Goal: Contribute content: Contribute content

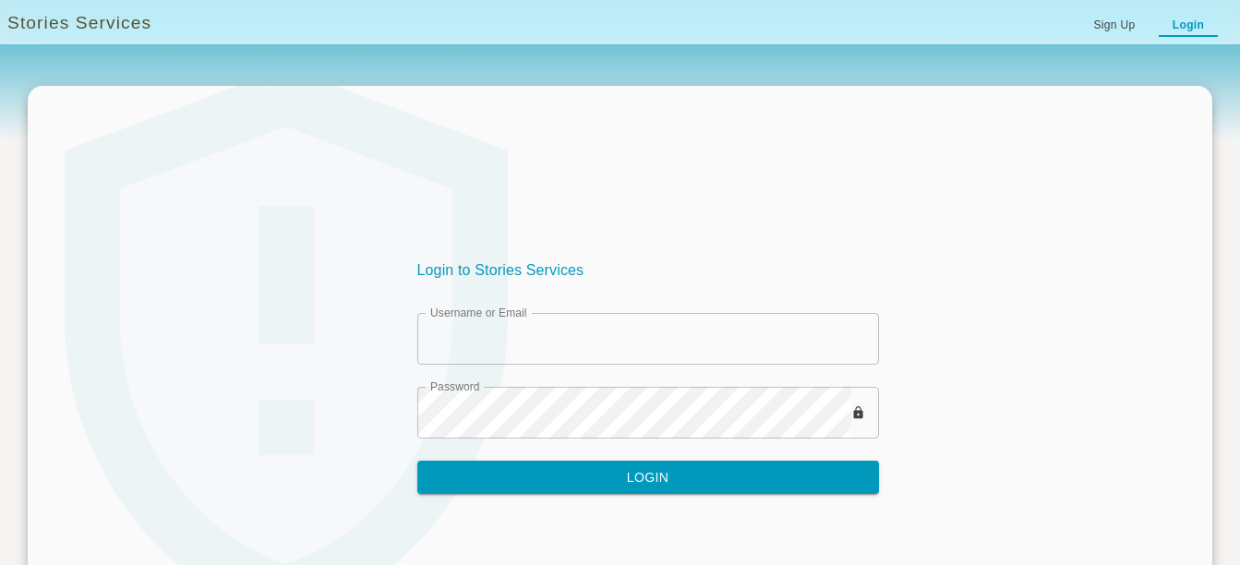
type input "********"
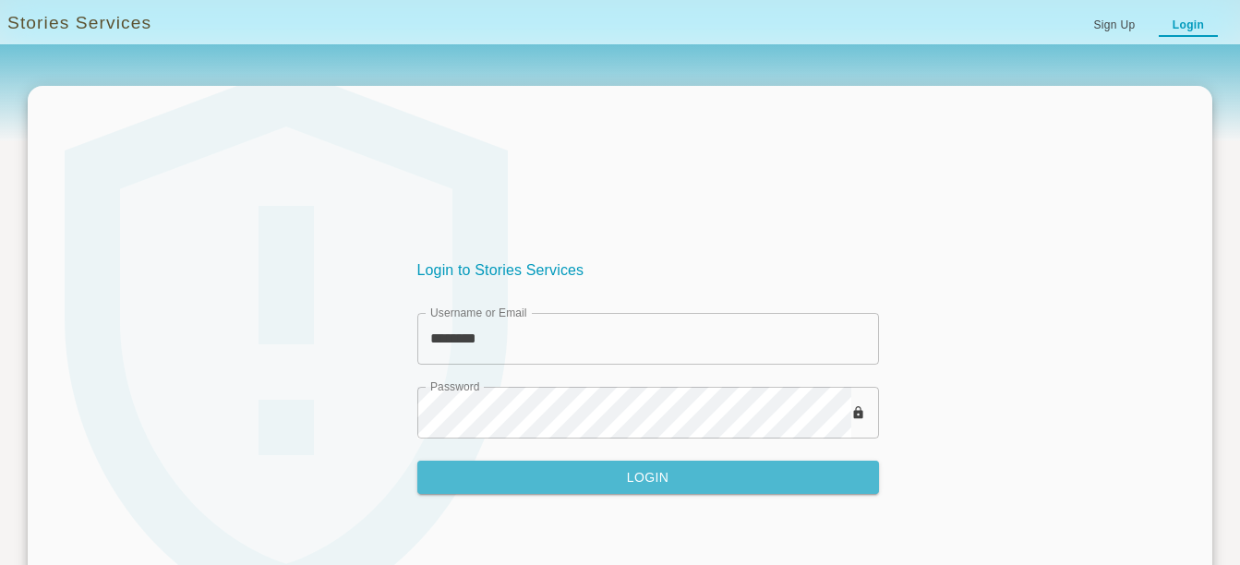
click at [667, 474] on button "Login" at bounding box center [648, 478] width 462 height 34
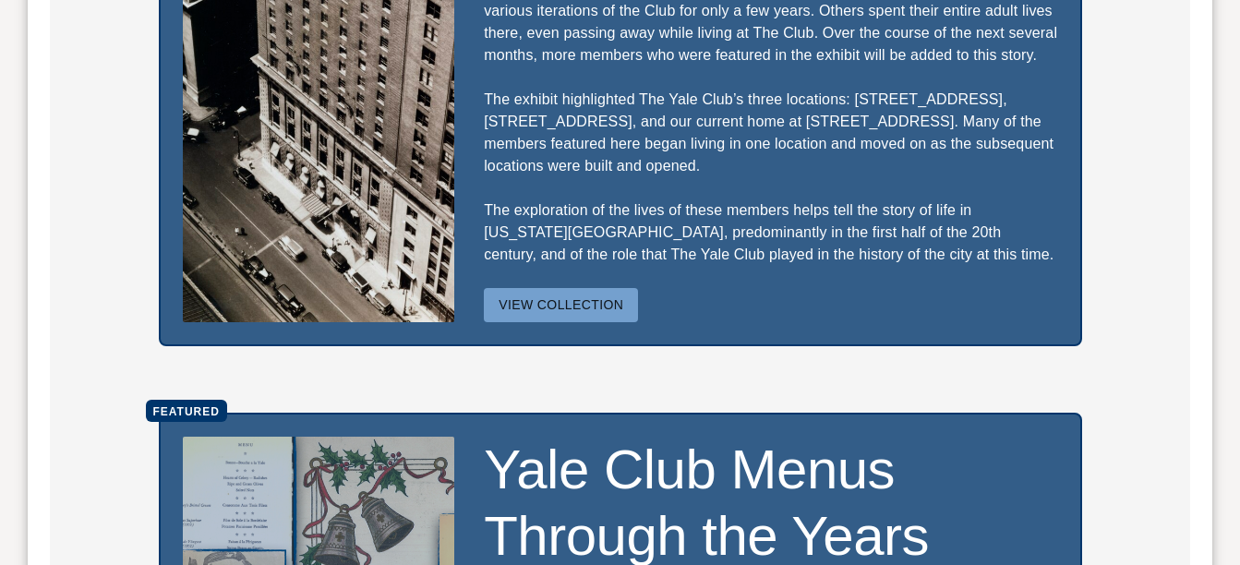
scroll to position [923, 0]
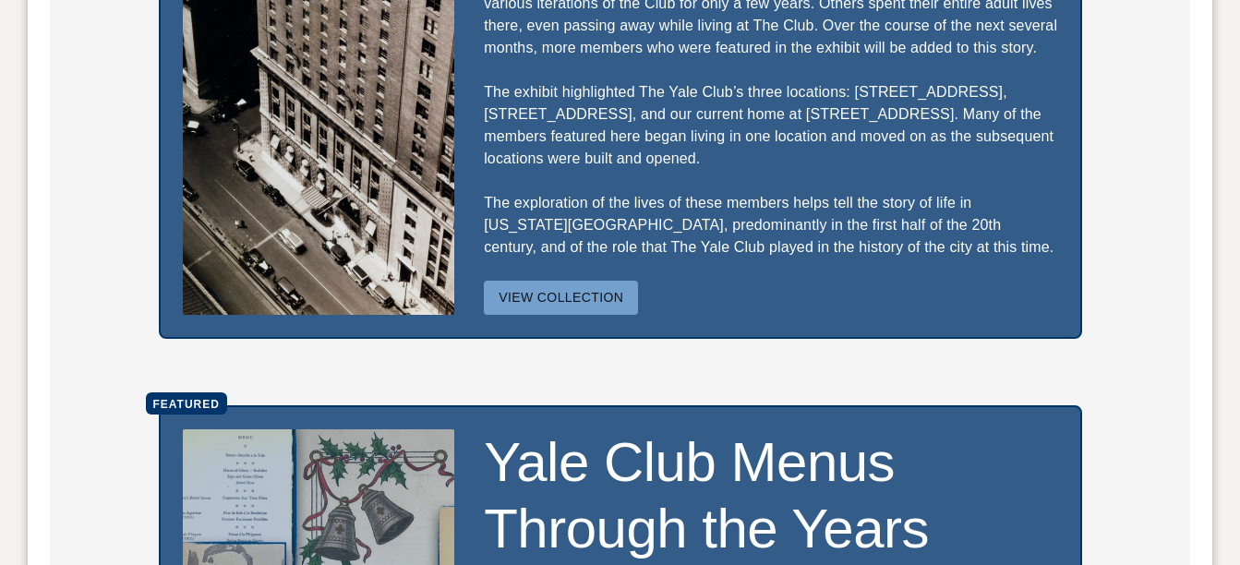
click at [569, 281] on button "View Collection" at bounding box center [561, 298] width 154 height 34
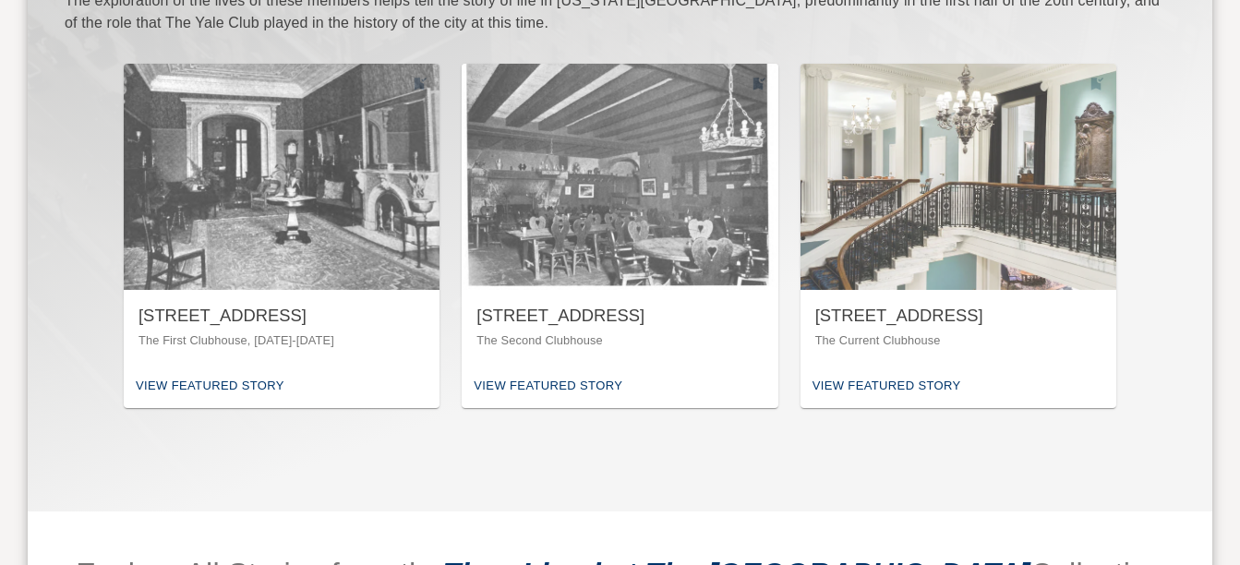
scroll to position [831, 0]
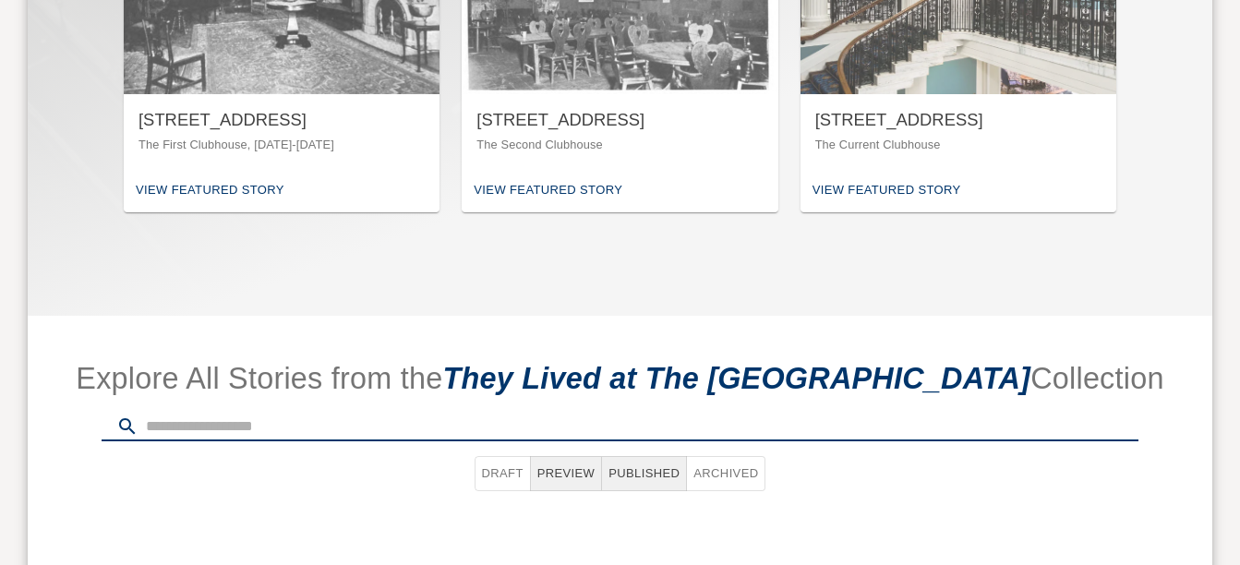
click at [330, 412] on input "text" at bounding box center [642, 427] width 992 height 30
type input "**********"
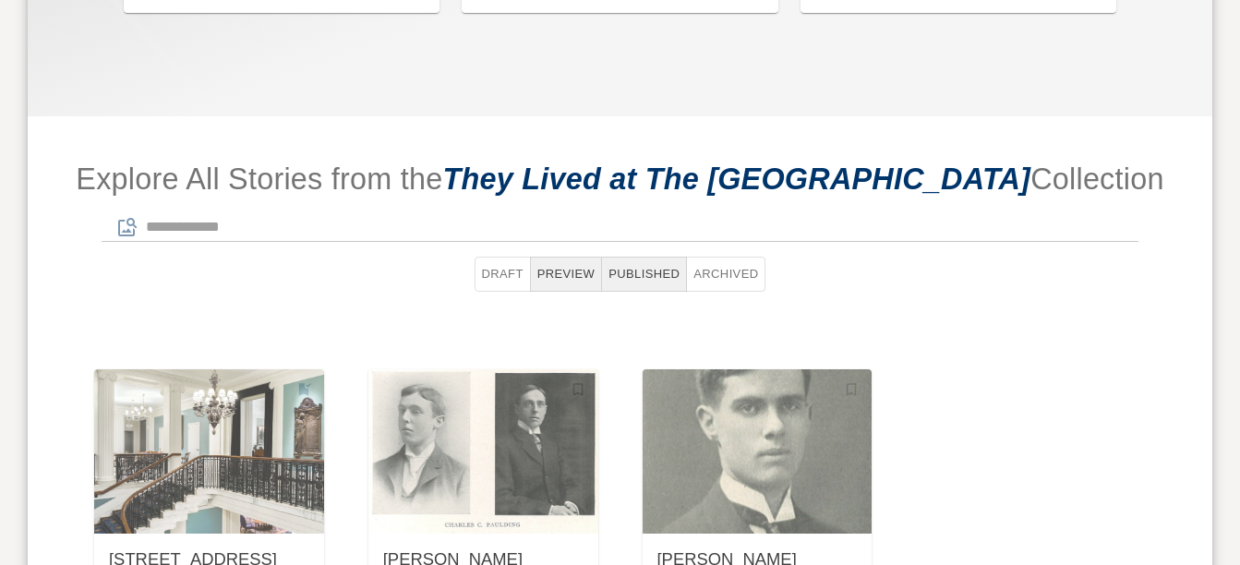
scroll to position [1108, 0]
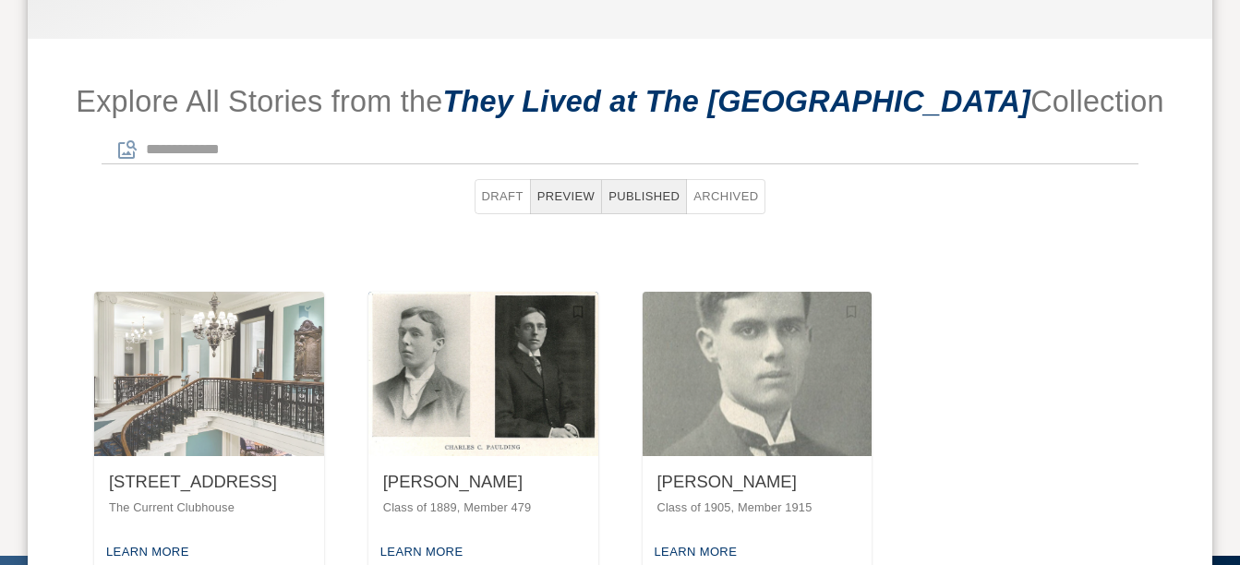
click at [482, 471] on div "[PERSON_NAME]" at bounding box center [483, 482] width 200 height 23
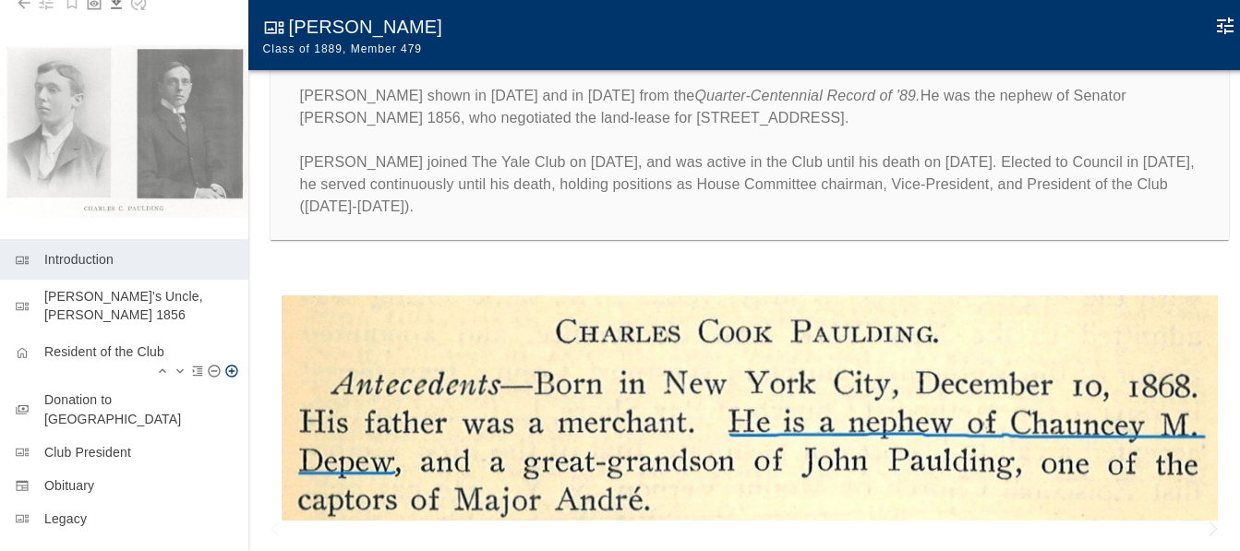
scroll to position [87, 0]
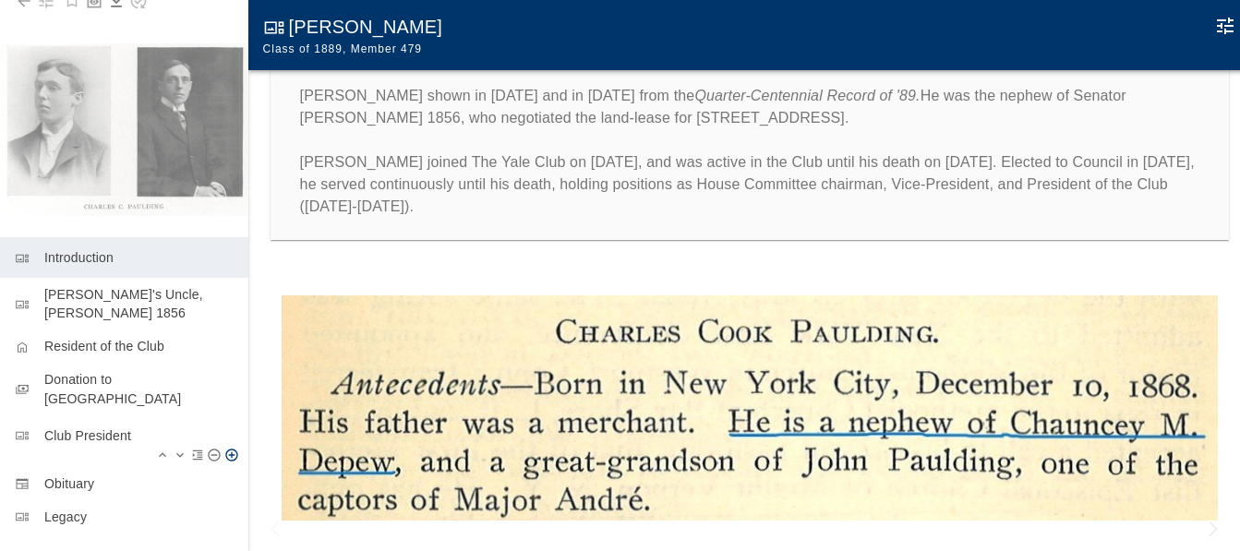
click at [103, 426] on p "Club President" at bounding box center [138, 435] width 189 height 18
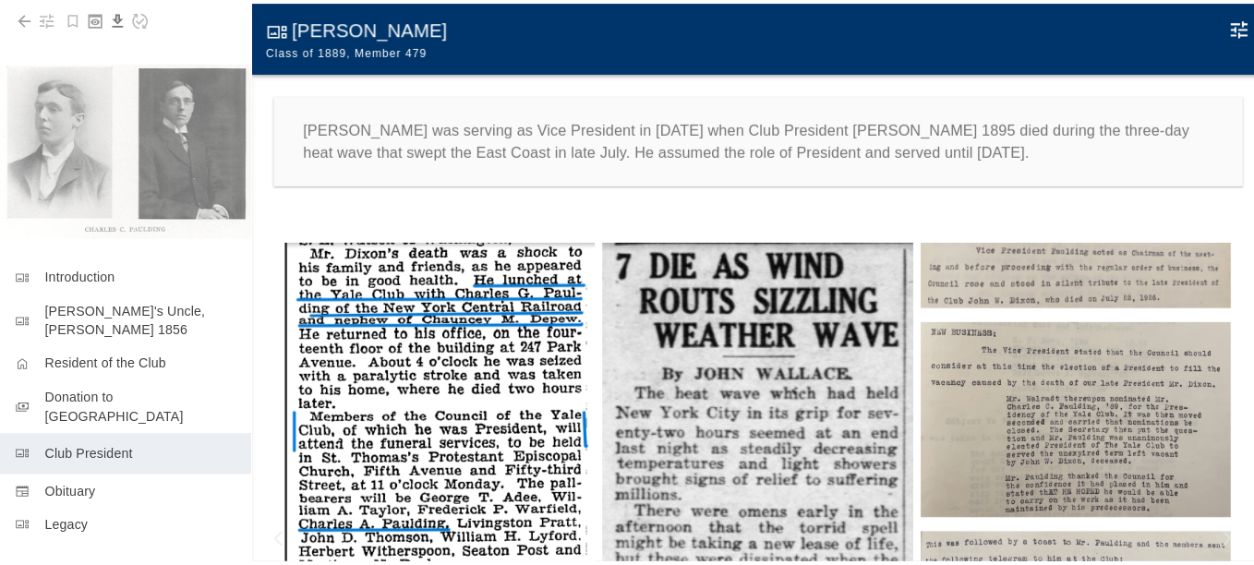
scroll to position [69, 0]
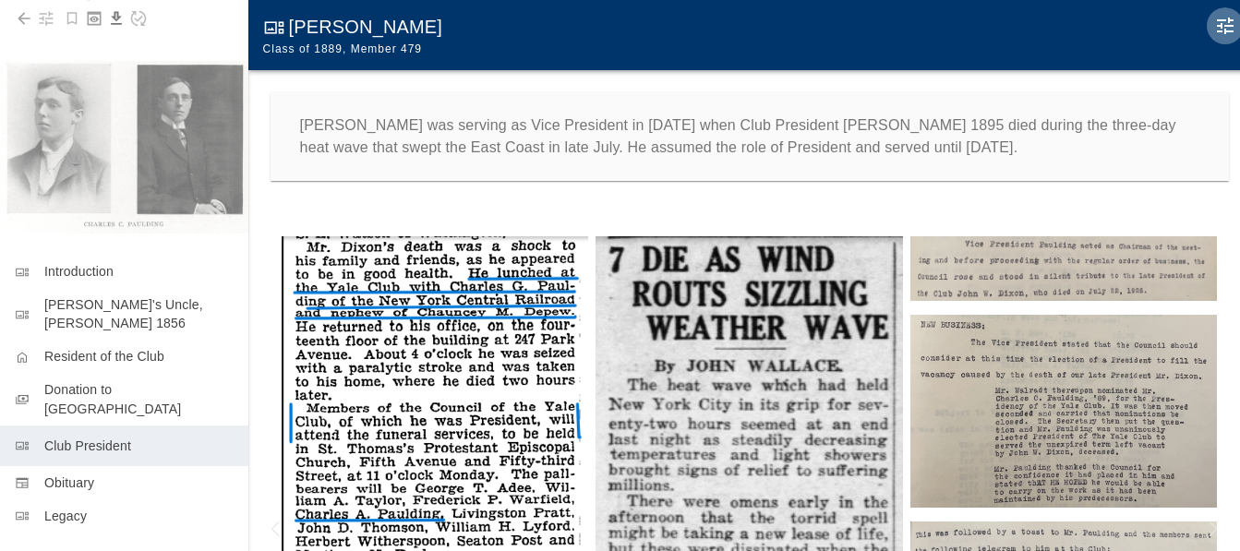
click at [1231, 25] on icon "Edit Moment" at bounding box center [1225, 26] width 22 height 22
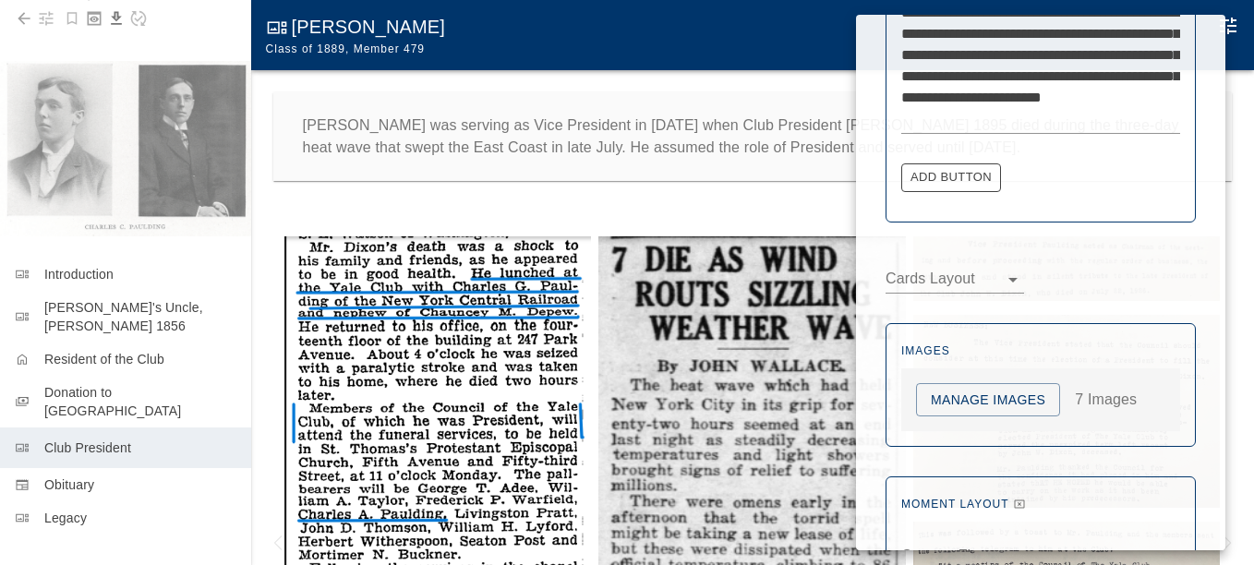
scroll to position [462, 0]
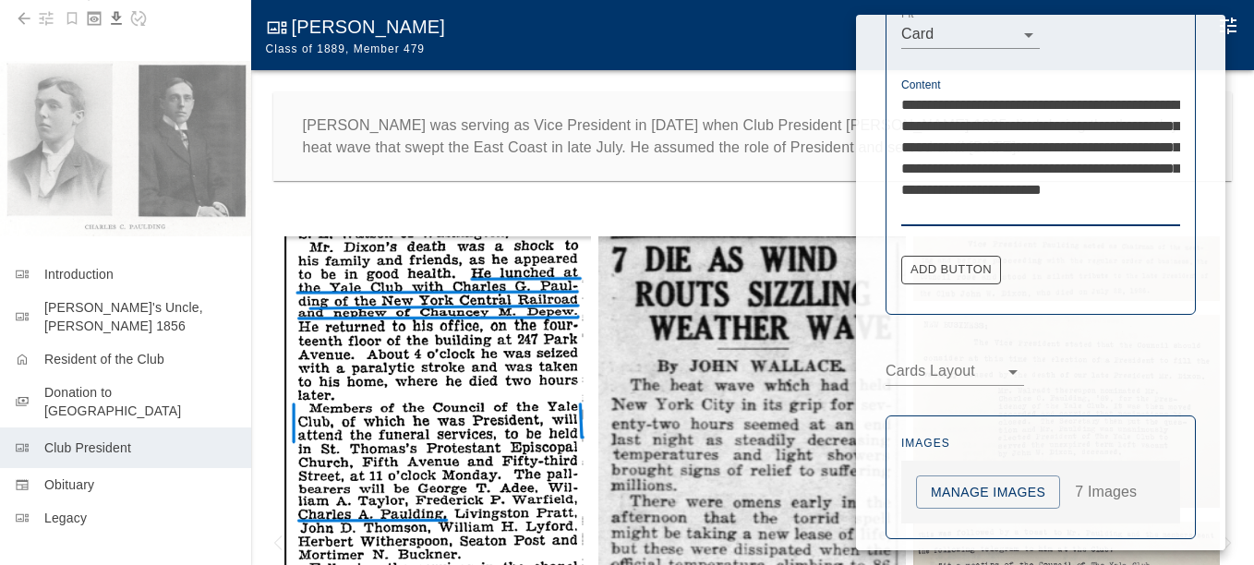
drag, startPoint x: 1039, startPoint y: 189, endPoint x: 1021, endPoint y: 189, distance: 18.5
type textarea "**********"
click at [804, 208] on div at bounding box center [627, 282] width 1254 height 565
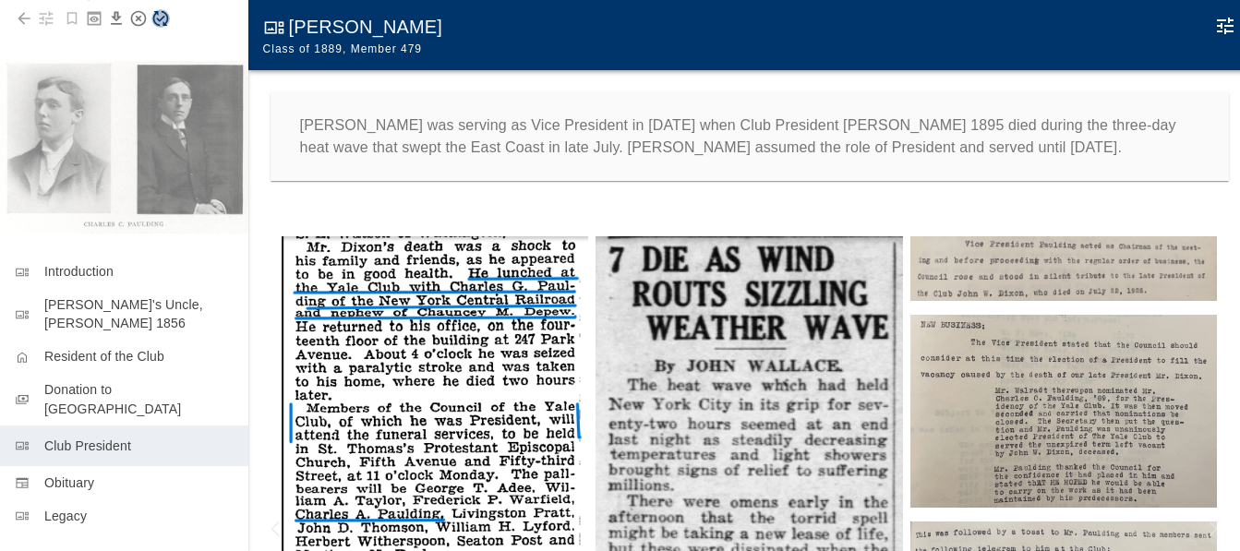
drag, startPoint x: 164, startPoint y: 16, endPoint x: 329, endPoint y: 51, distance: 168.0
click at [165, 16] on icon "Save Story" at bounding box center [160, 18] width 18 height 18
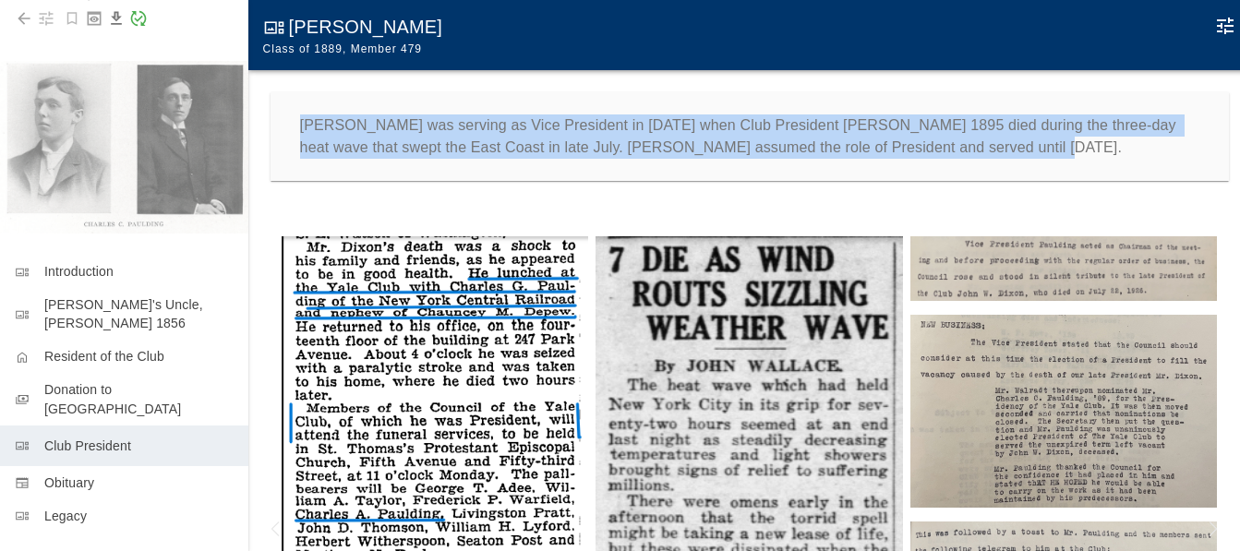
drag, startPoint x: 305, startPoint y: 126, endPoint x: 1026, endPoint y: 146, distance: 722.1
click at [1026, 146] on p "[PERSON_NAME] was serving as Vice President in [DATE] when Club President [PERS…" at bounding box center [749, 136] width 899 height 44
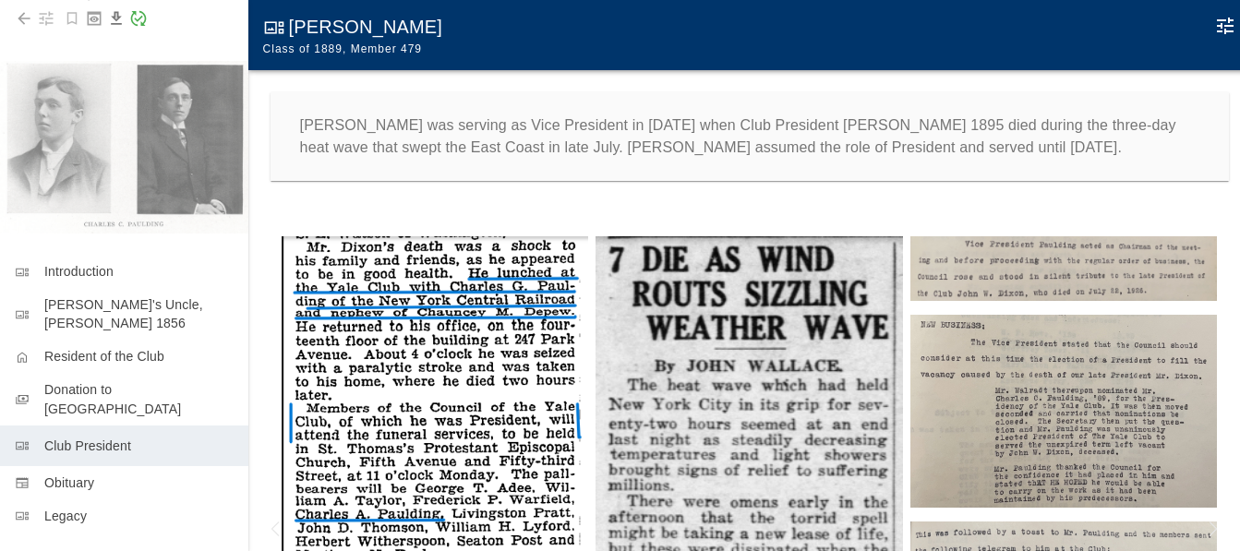
click at [735, 143] on p "[PERSON_NAME] was serving as Vice President in [DATE] when Club President [PERS…" at bounding box center [749, 136] width 899 height 44
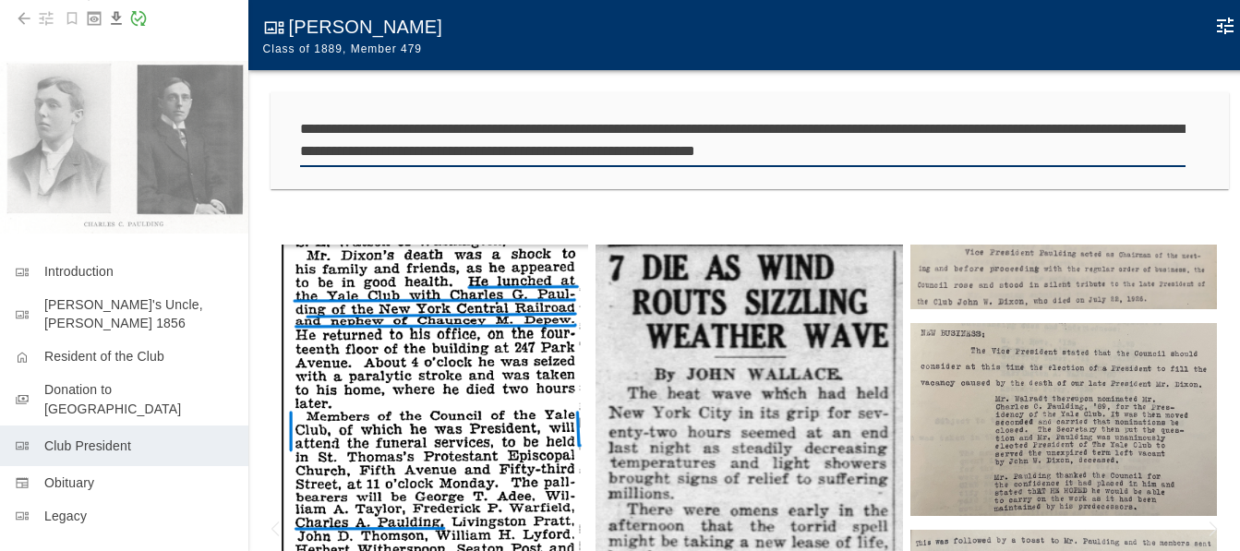
click at [1225, 22] on icon "Edit Moment" at bounding box center [1225, 26] width 22 height 22
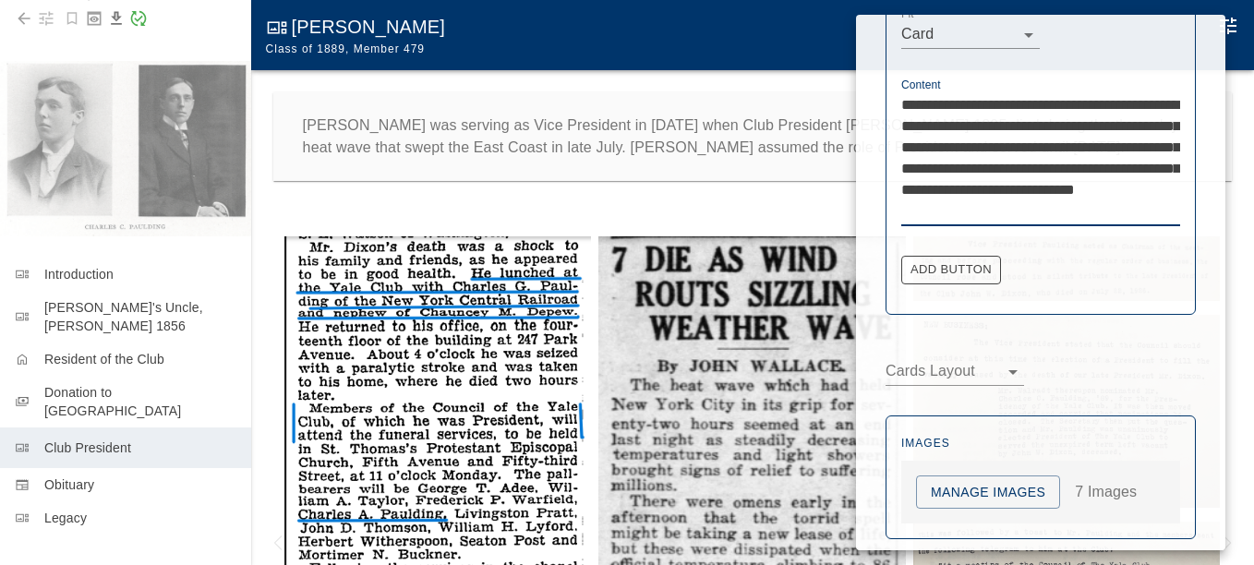
drag, startPoint x: 901, startPoint y: 107, endPoint x: 1171, endPoint y: 207, distance: 288.3
drag, startPoint x: 715, startPoint y: 208, endPoint x: 666, endPoint y: 174, distance: 59.9
click at [716, 201] on div at bounding box center [627, 282] width 1254 height 565
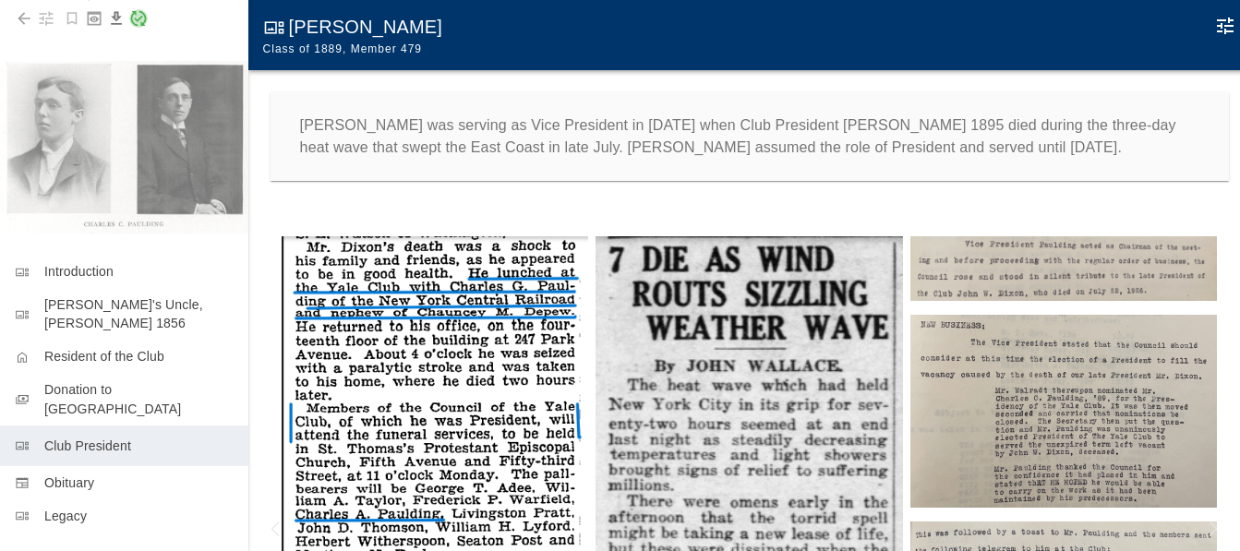
click at [138, 18] on icon "Story Saved Successfully!" at bounding box center [138, 18] width 18 height 18
click at [438, 368] on img at bounding box center [435, 418] width 307 height 365
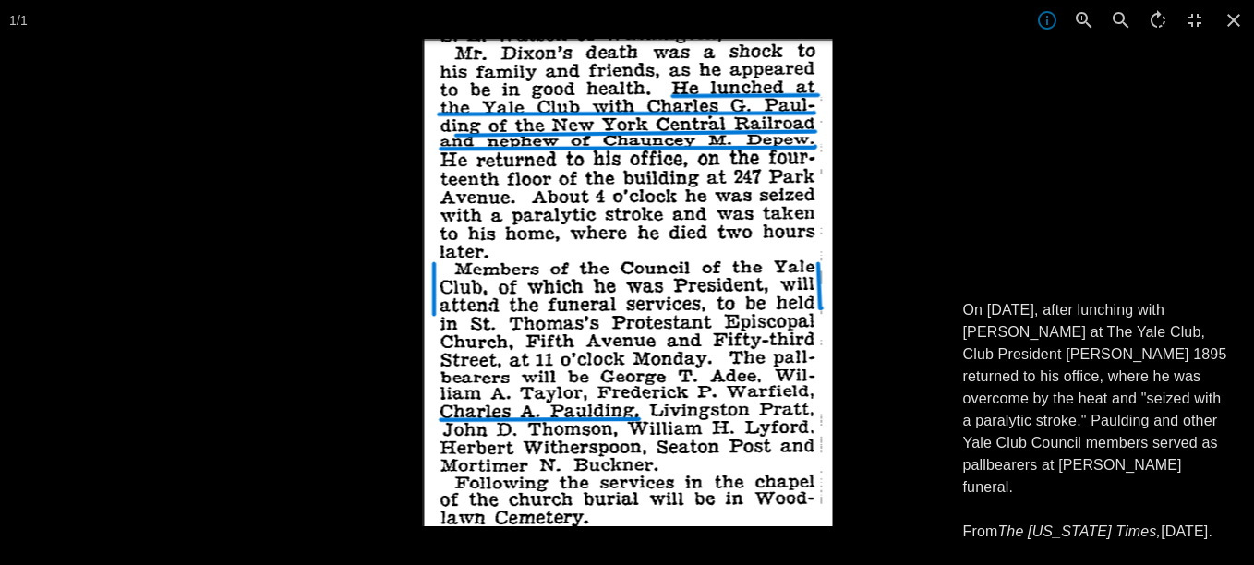
drag, startPoint x: 963, startPoint y: 310, endPoint x: 1125, endPoint y: 525, distance: 269.5
click at [1125, 525] on p "On [DATE], after lunching with [PERSON_NAME] at The Yale Club, Club President […" at bounding box center [1098, 421] width 270 height 244
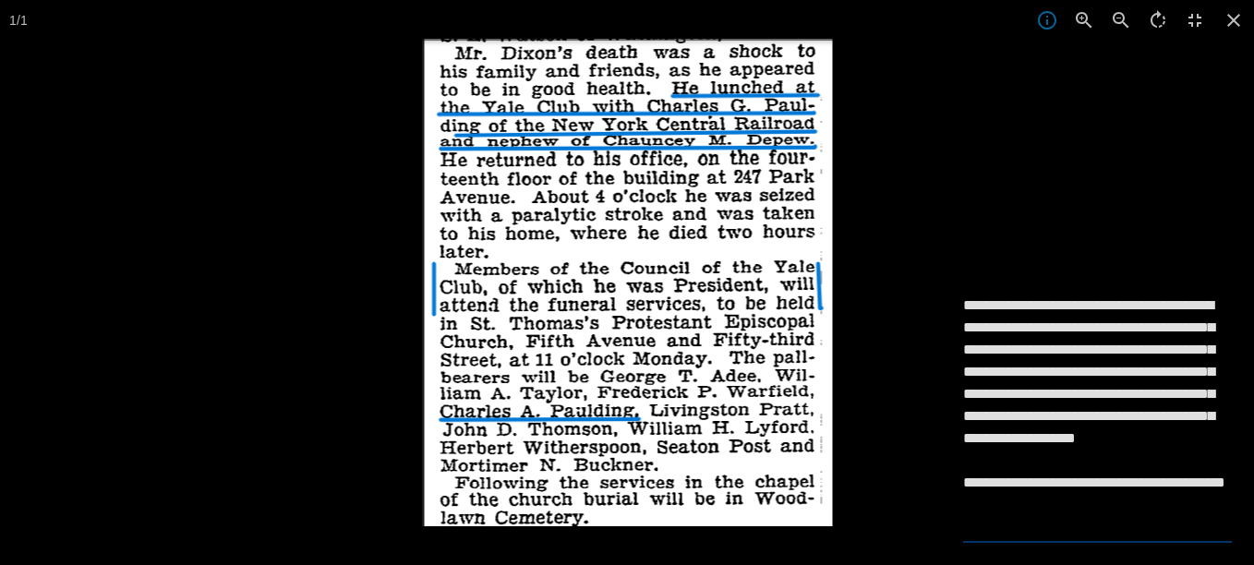
click at [1110, 523] on textarea "**********" at bounding box center [1098, 416] width 270 height 244
click at [966, 290] on div "**********" at bounding box center [1098, 417] width 314 height 296
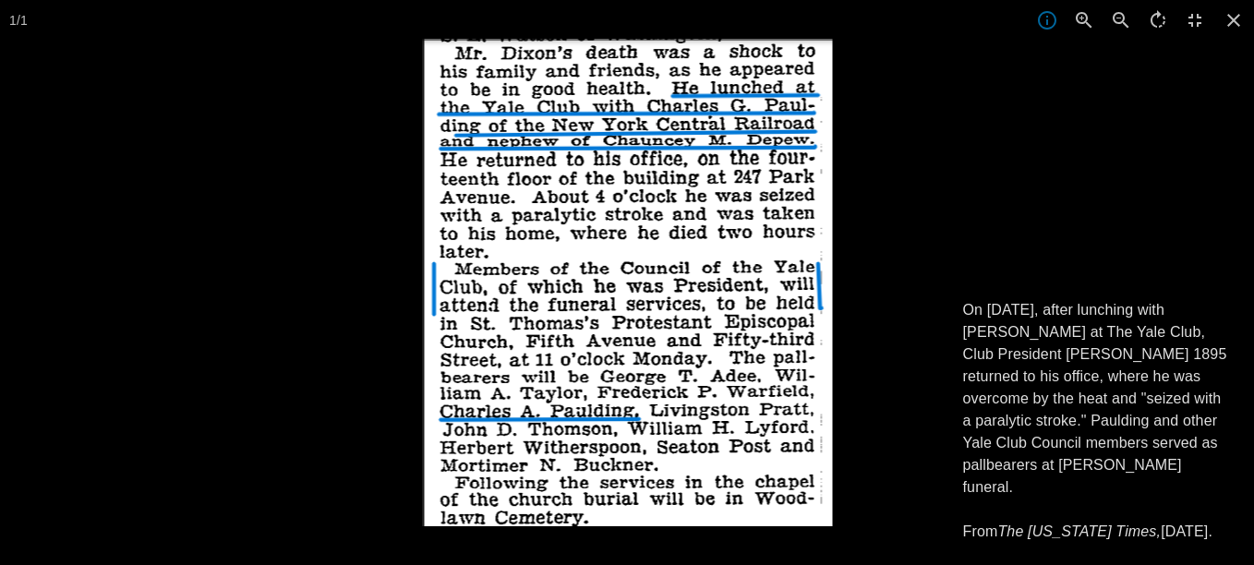
drag, startPoint x: 963, startPoint y: 306, endPoint x: 1017, endPoint y: 532, distance: 231.7
click at [1017, 532] on p "On [DATE], after lunching with [PERSON_NAME] at The Yale Club, Club President […" at bounding box center [1098, 421] width 270 height 244
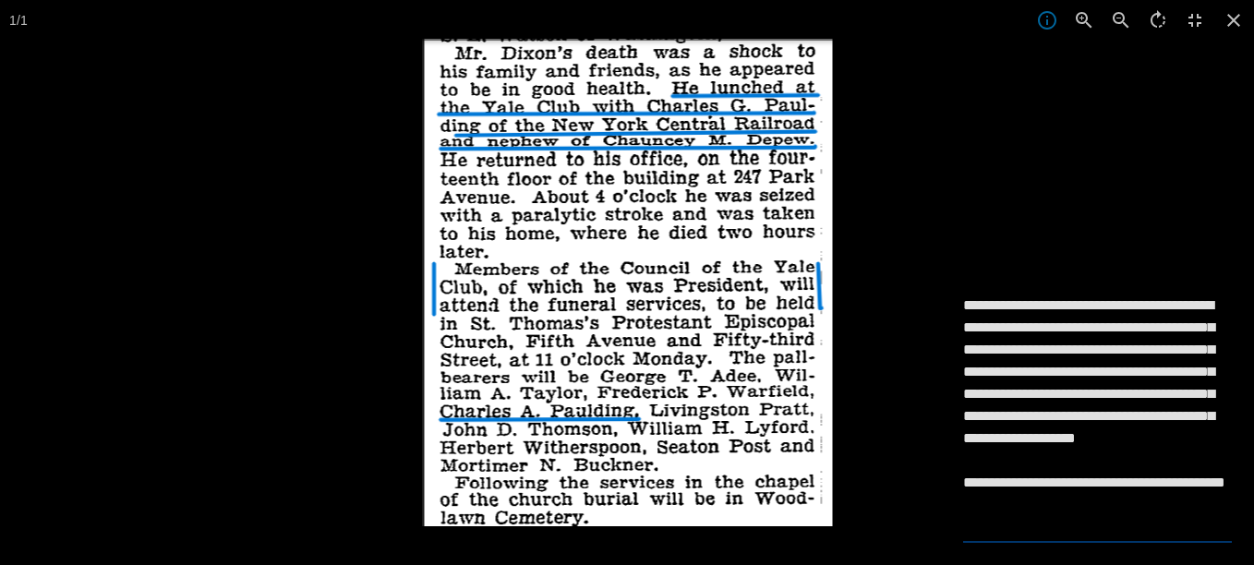
click at [1000, 204] on div at bounding box center [1049, 321] width 1254 height 565
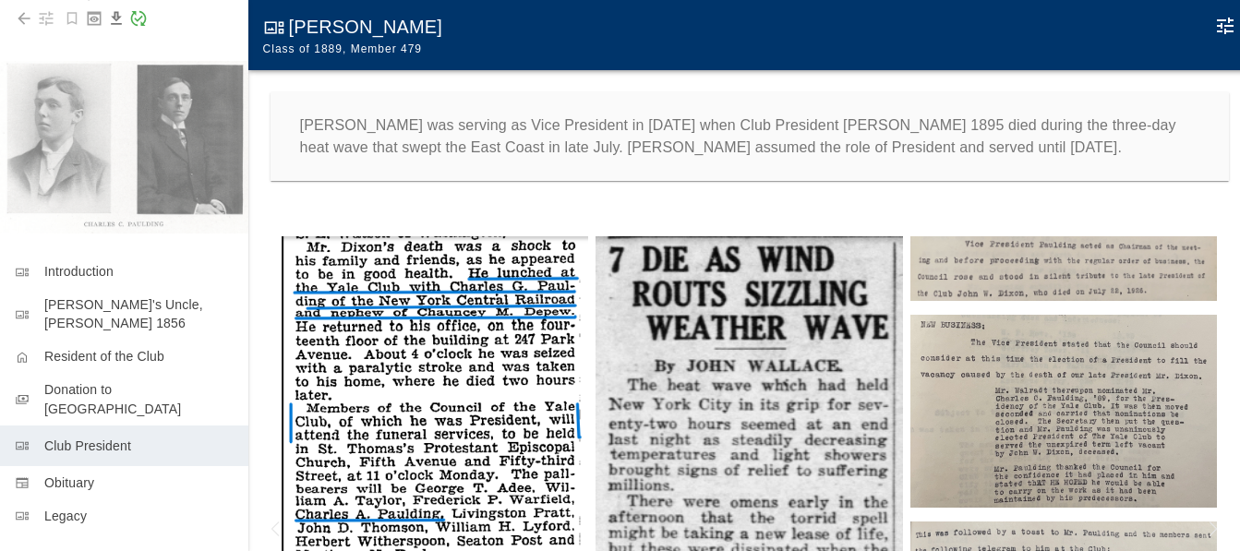
click at [480, 339] on img at bounding box center [435, 418] width 307 height 365
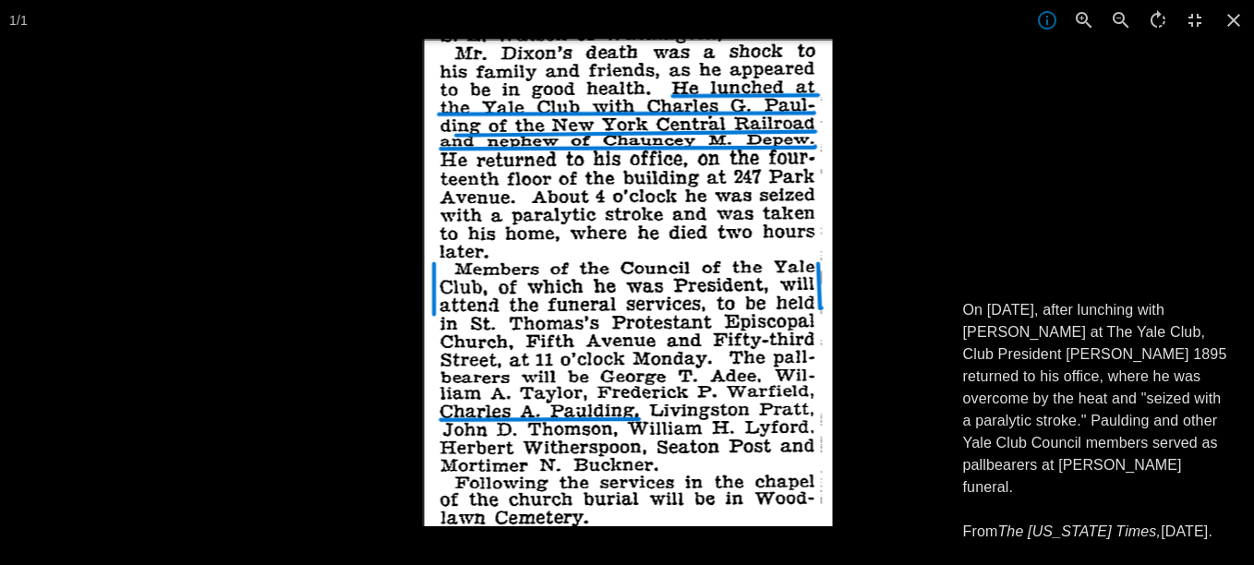
drag, startPoint x: 965, startPoint y: 310, endPoint x: 1023, endPoint y: 521, distance: 218.4
click at [1023, 521] on p "On [DATE], after lunching with [PERSON_NAME] at The Yale Club, Club President […" at bounding box center [1098, 421] width 270 height 244
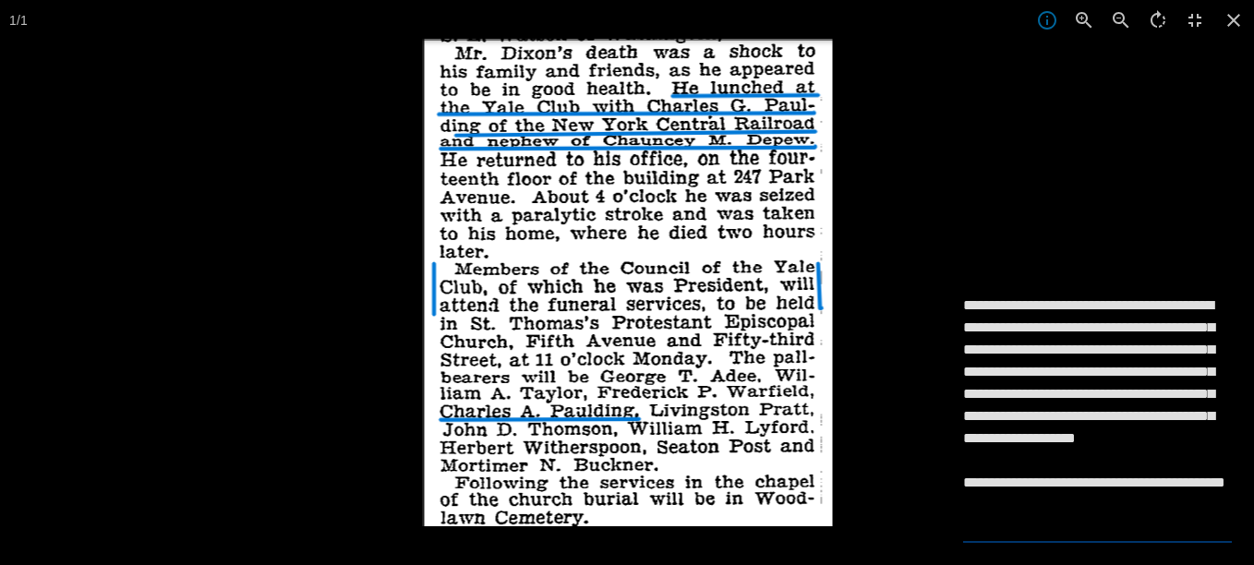
drag, startPoint x: 1026, startPoint y: 516, endPoint x: 954, endPoint y: 303, distance: 225.1
click at [963, 303] on textarea "**********" at bounding box center [1098, 416] width 270 height 244
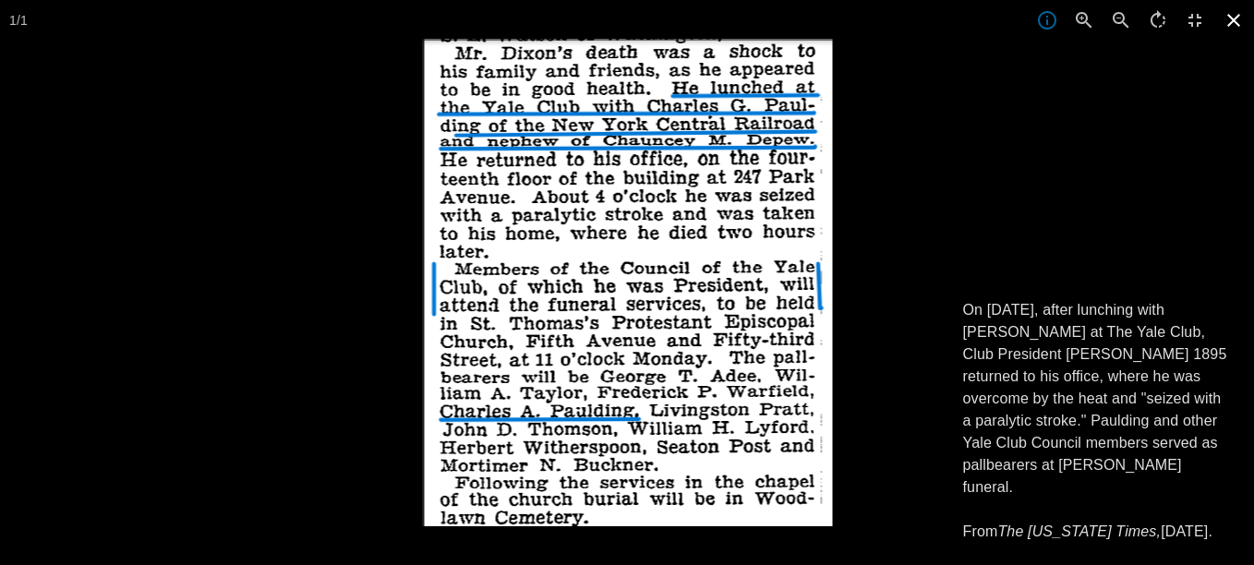
click at [1236, 19] on icon at bounding box center [1233, 20] width 41 height 41
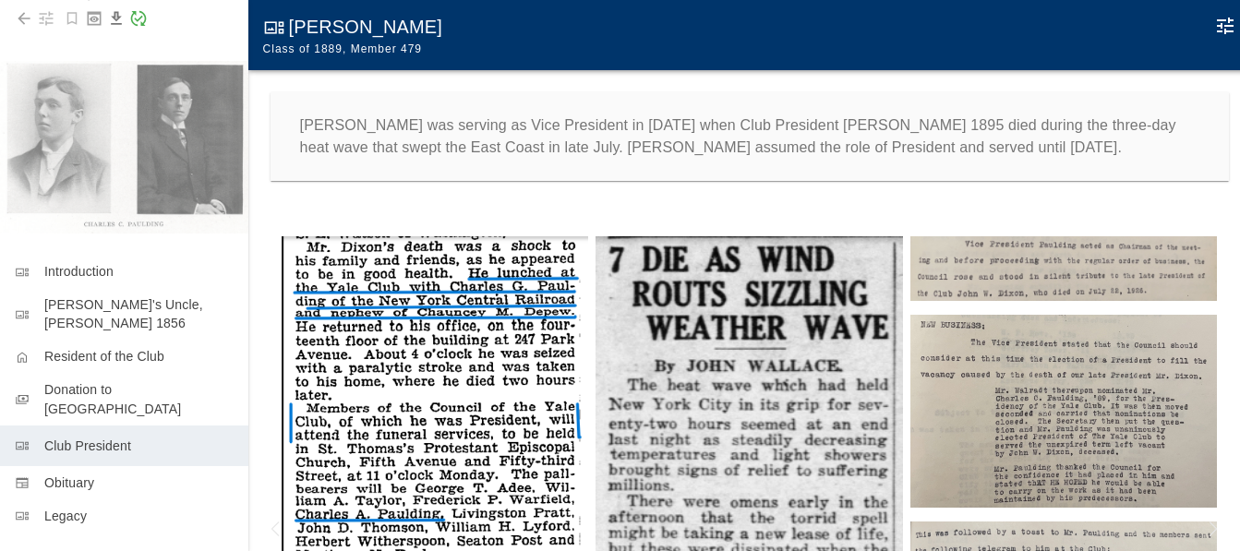
click at [741, 296] on img at bounding box center [748, 548] width 307 height 624
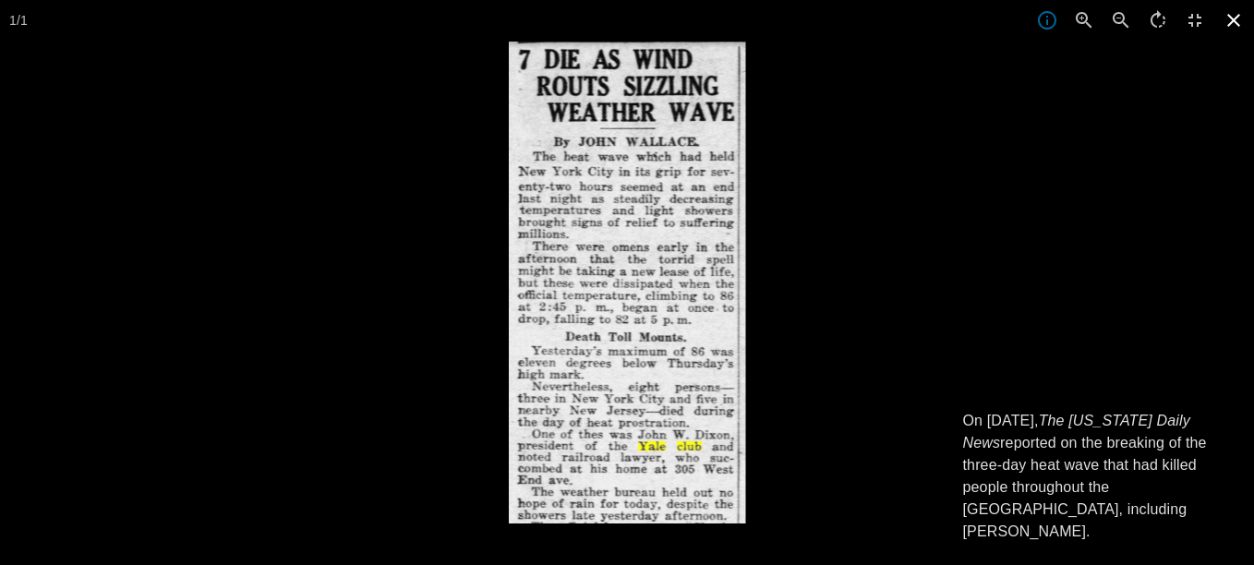
click at [1239, 23] on icon at bounding box center [1233, 20] width 41 height 41
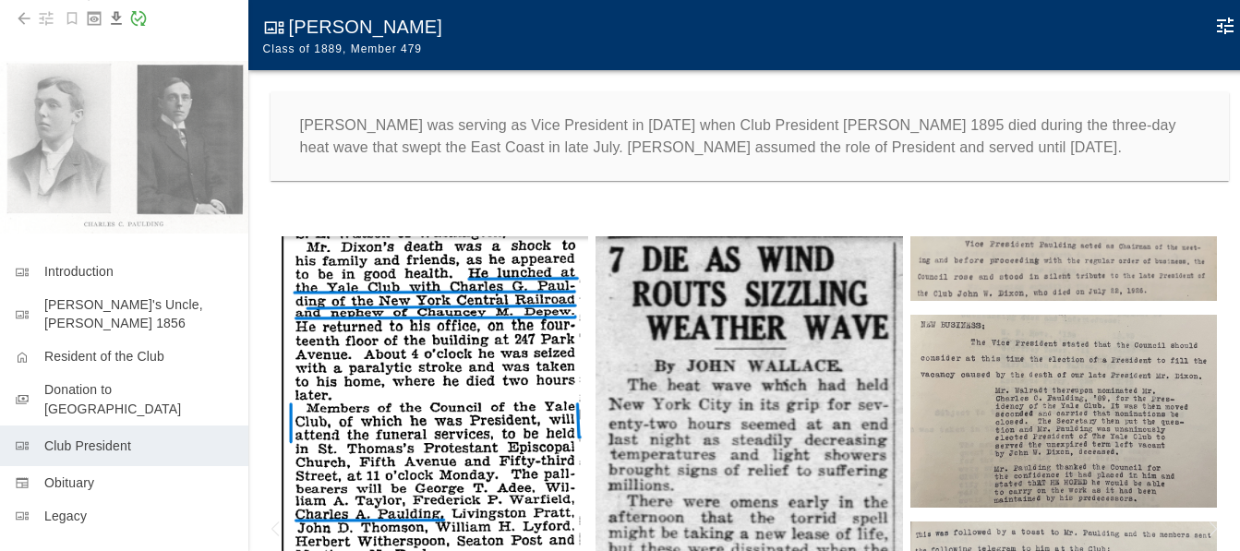
click at [1022, 266] on img at bounding box center [1063, 268] width 307 height 65
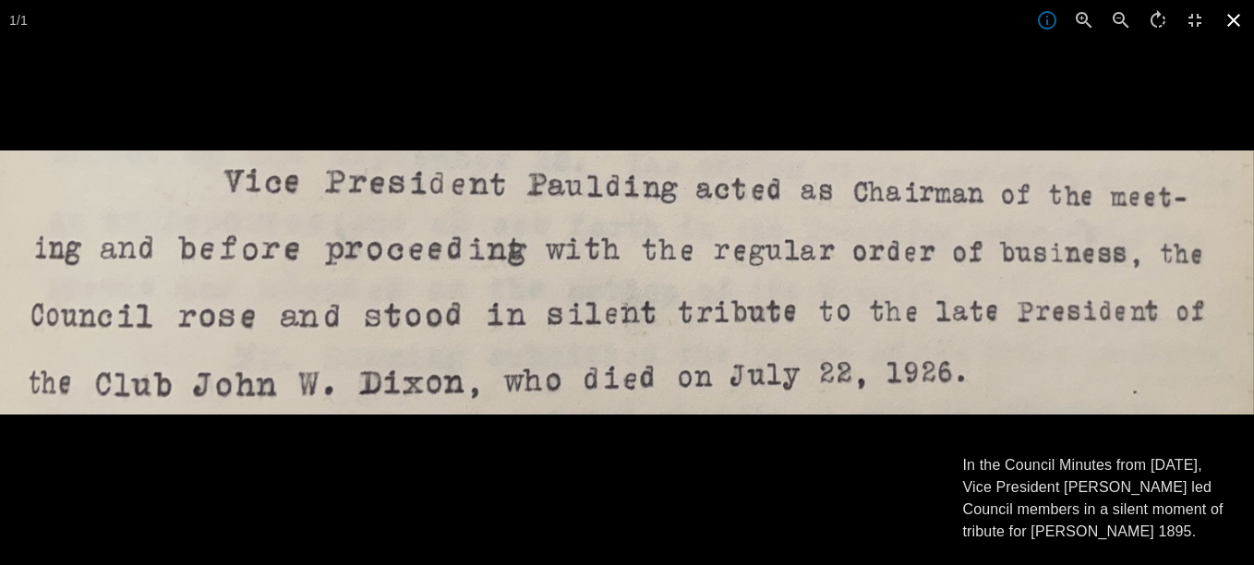
click at [1238, 19] on icon at bounding box center [1233, 20] width 41 height 41
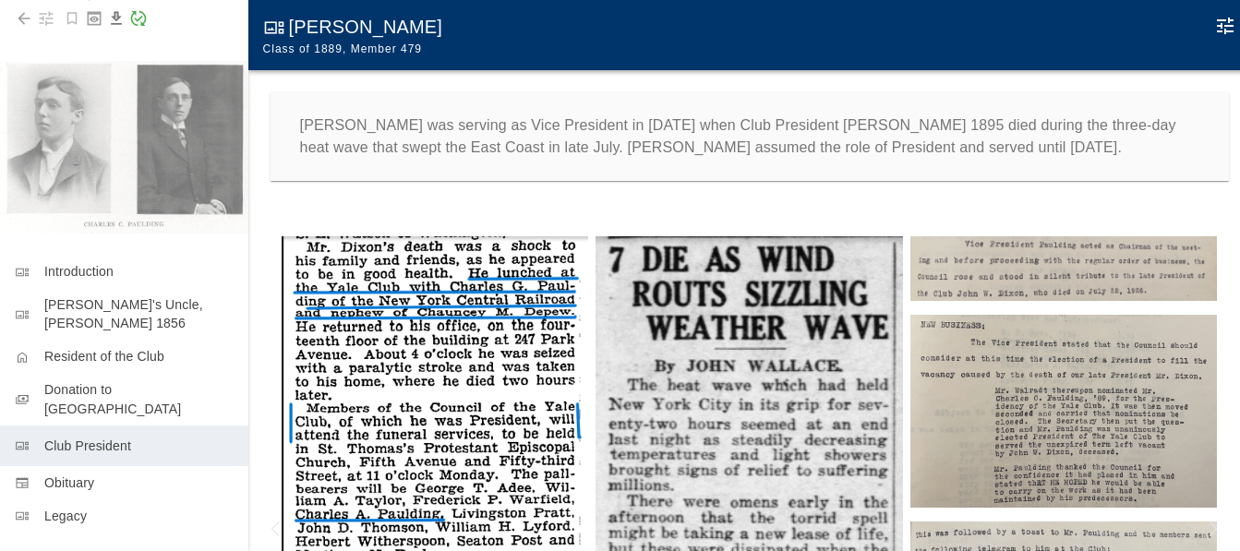
click at [979, 353] on img at bounding box center [1063, 412] width 307 height 194
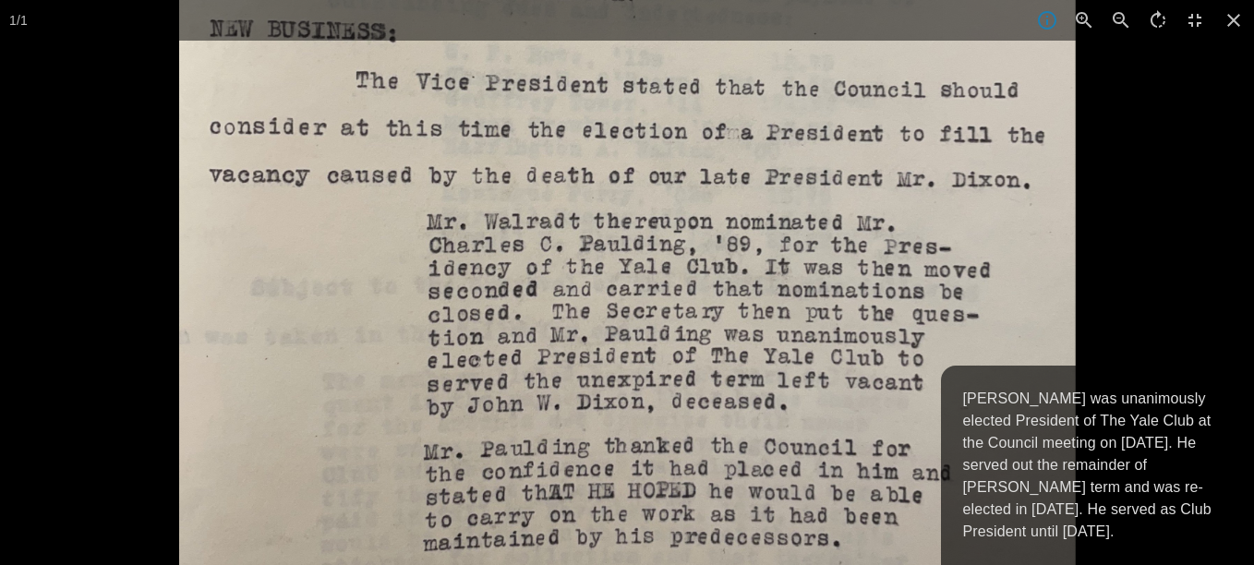
click at [1068, 475] on p "[PERSON_NAME] was unanimously elected President of The Yale Club at the Council…" at bounding box center [1098, 465] width 270 height 155
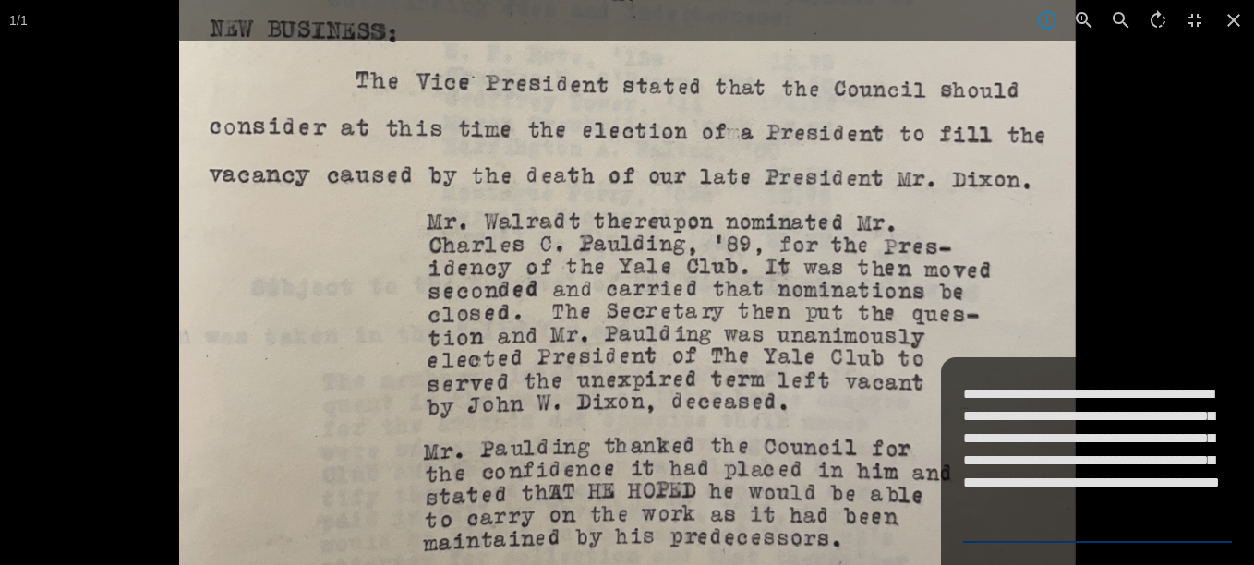
drag, startPoint x: 964, startPoint y: 389, endPoint x: 1110, endPoint y: 524, distance: 199.9
click at [1110, 524] on textarea "**********" at bounding box center [1098, 460] width 270 height 155
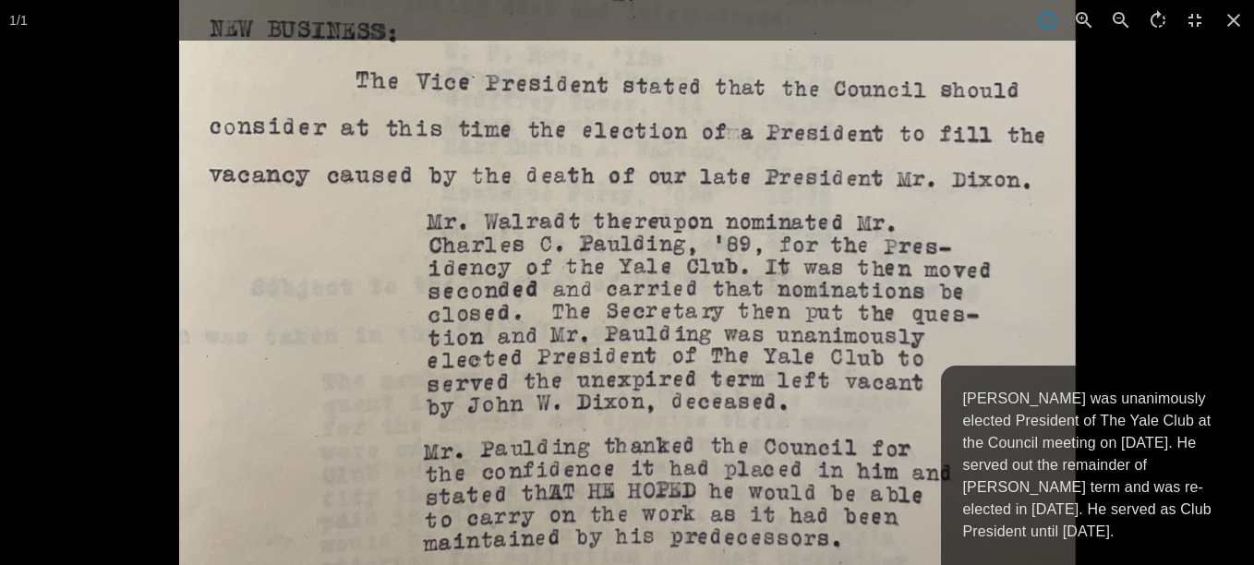
click at [1170, 151] on div at bounding box center [806, 282] width 1254 height 565
click at [1233, 28] on icon at bounding box center [1233, 20] width 41 height 41
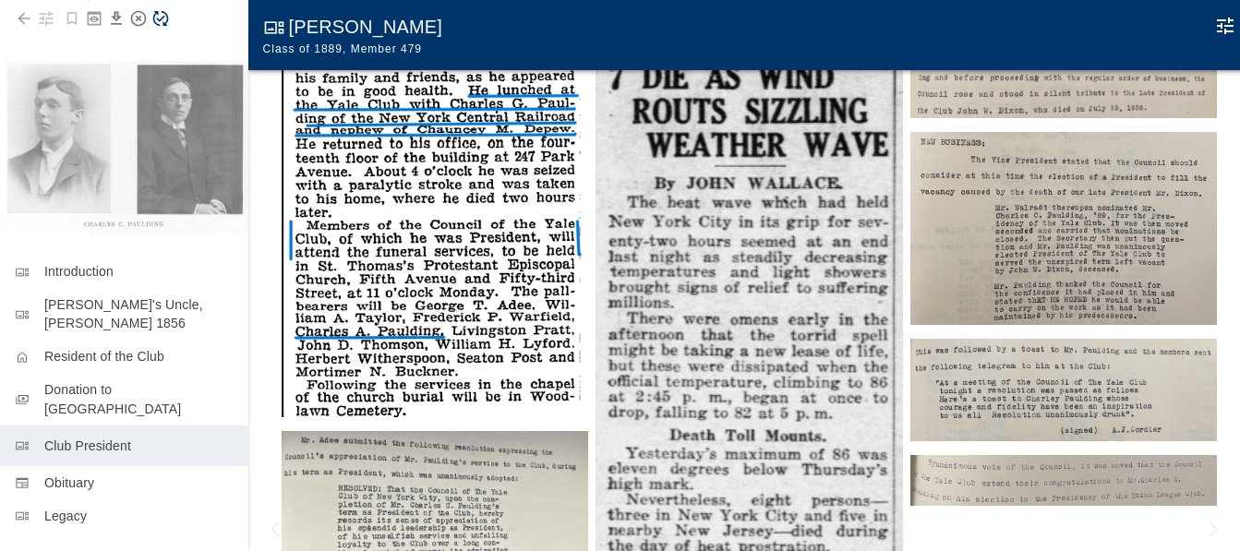
scroll to position [185, 0]
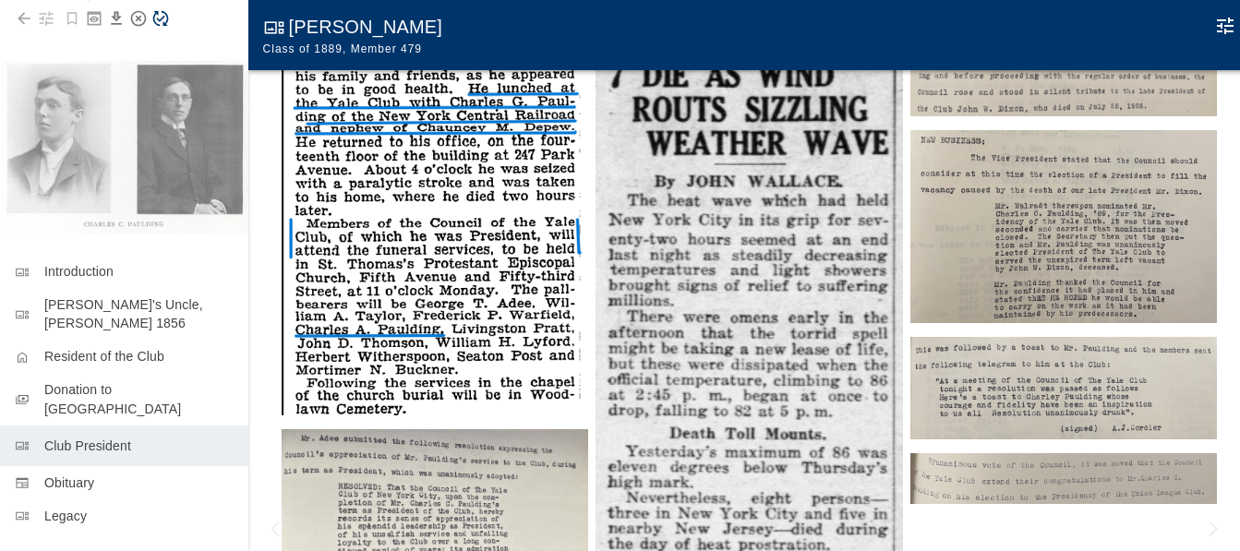
click at [427, 501] on img at bounding box center [435, 513] width 307 height 168
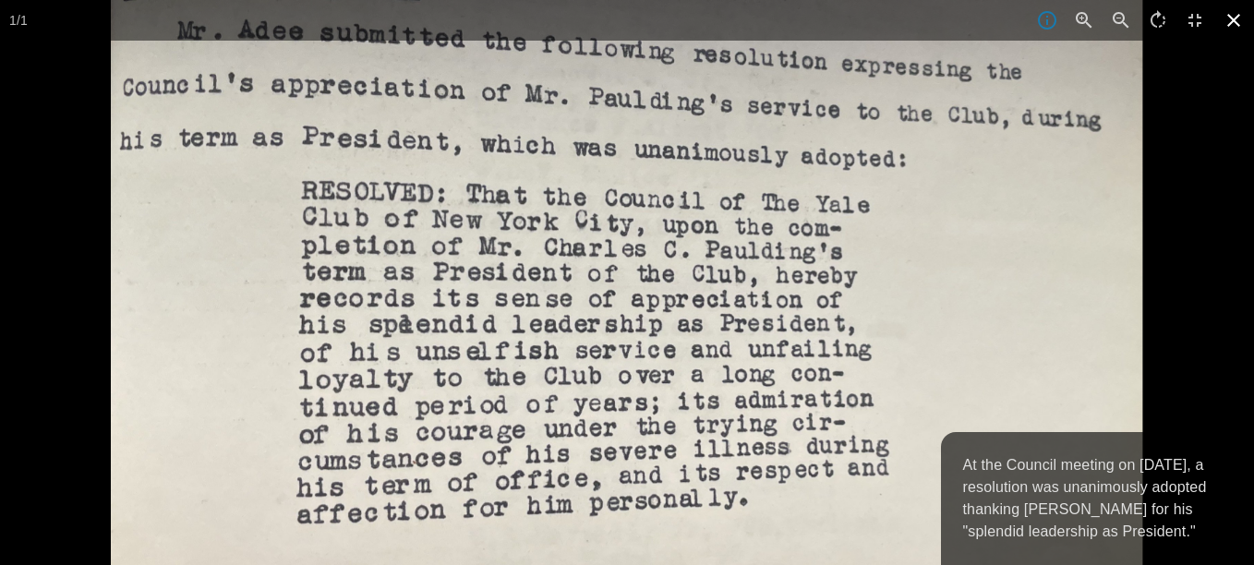
click at [1235, 19] on icon at bounding box center [1233, 20] width 13 height 13
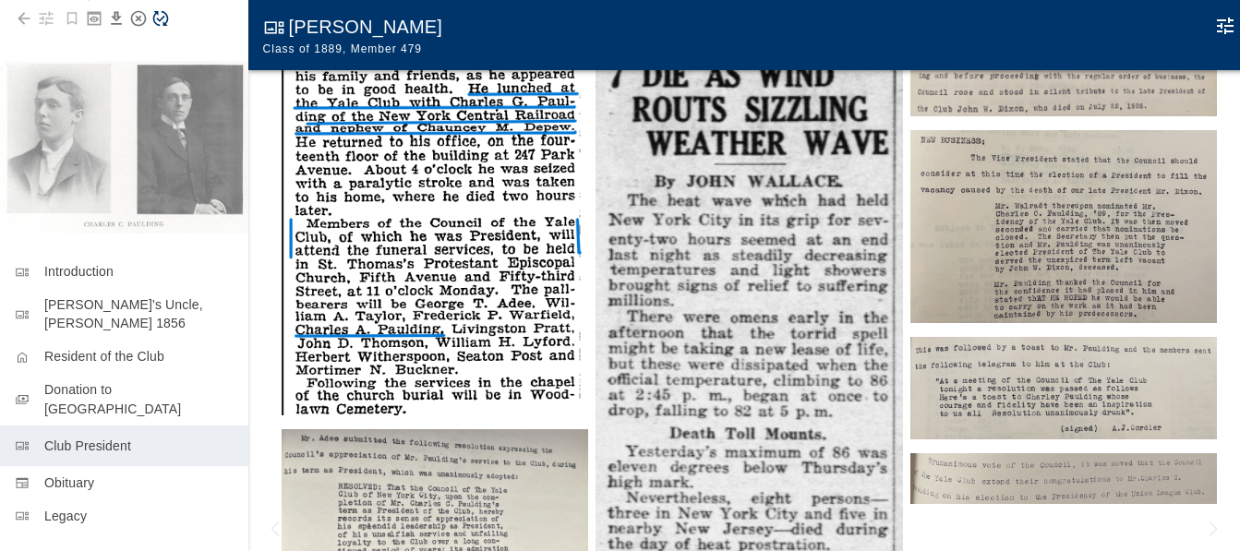
click at [1027, 221] on img at bounding box center [1063, 227] width 307 height 194
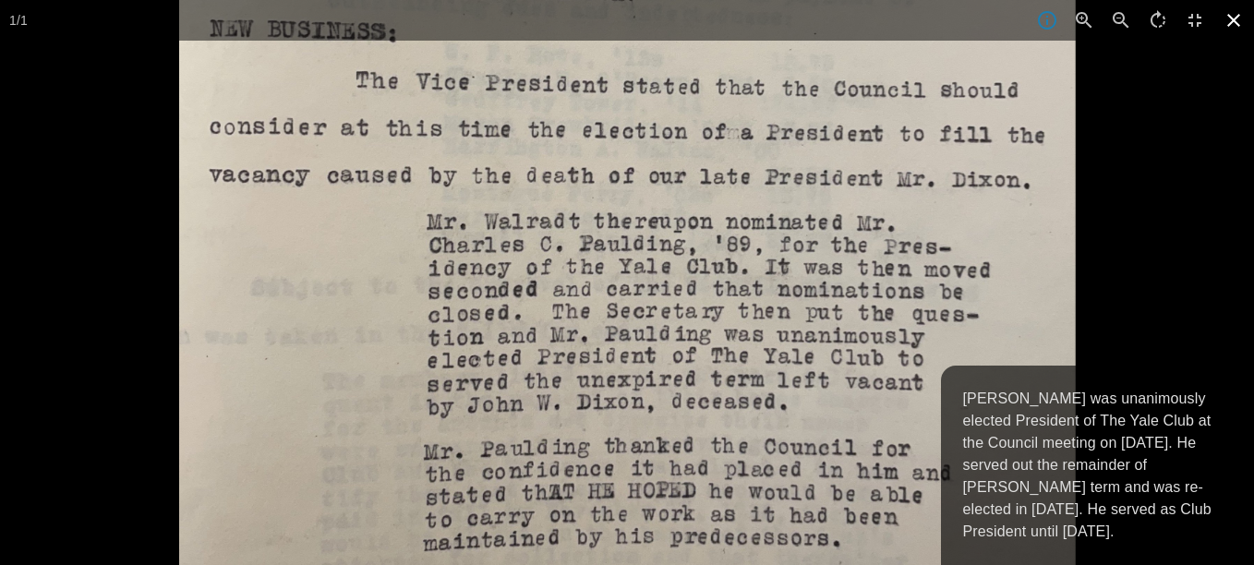
click at [1233, 17] on icon at bounding box center [1233, 20] width 41 height 41
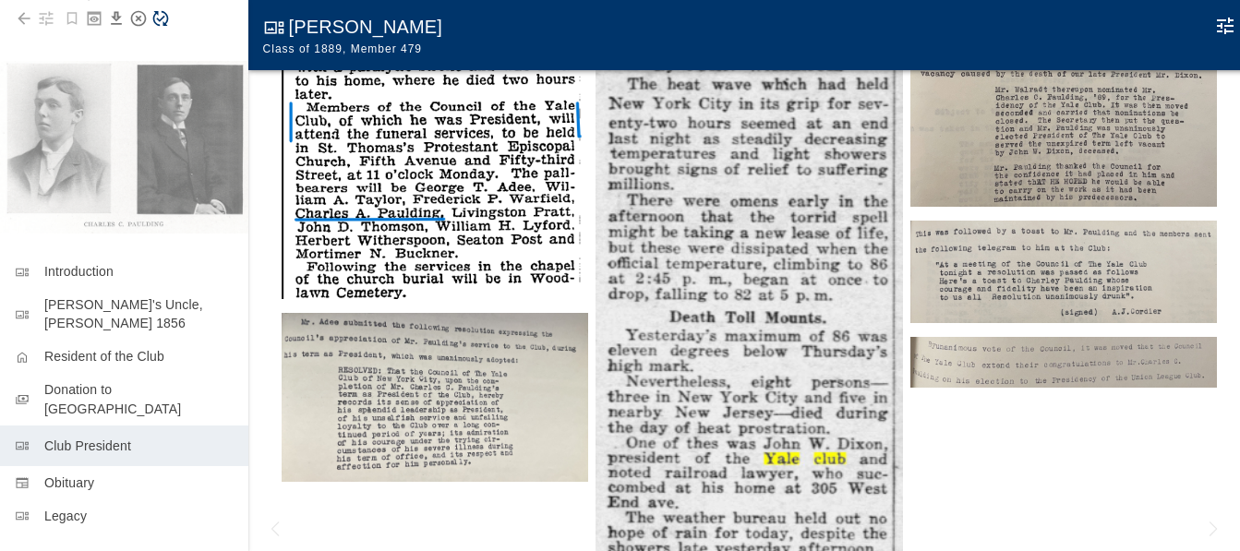
scroll to position [324, 0]
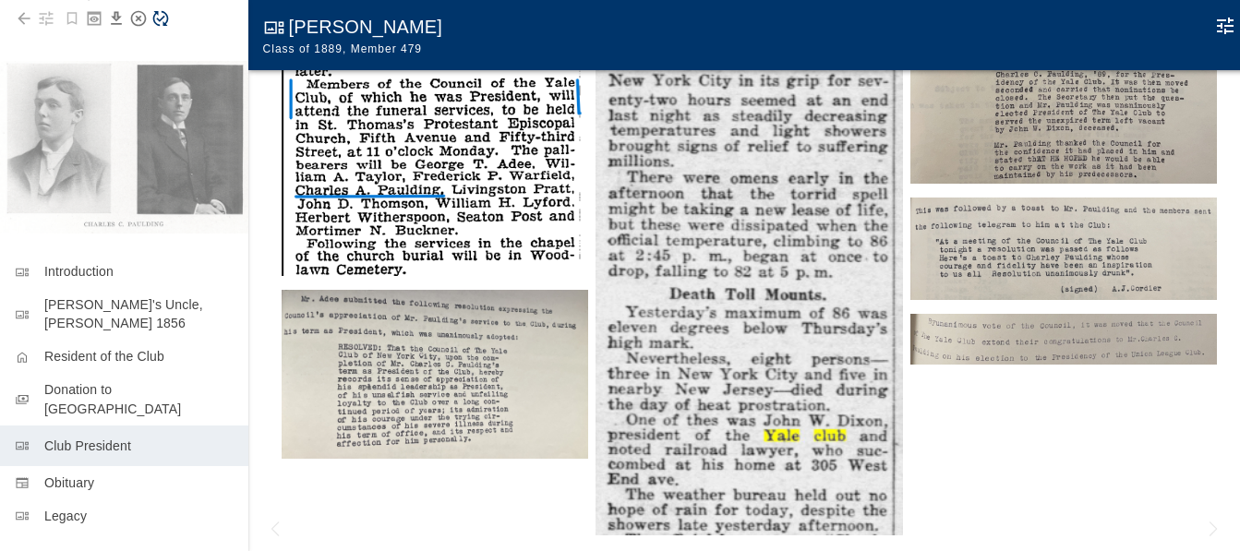
click at [1043, 246] on img at bounding box center [1063, 249] width 307 height 102
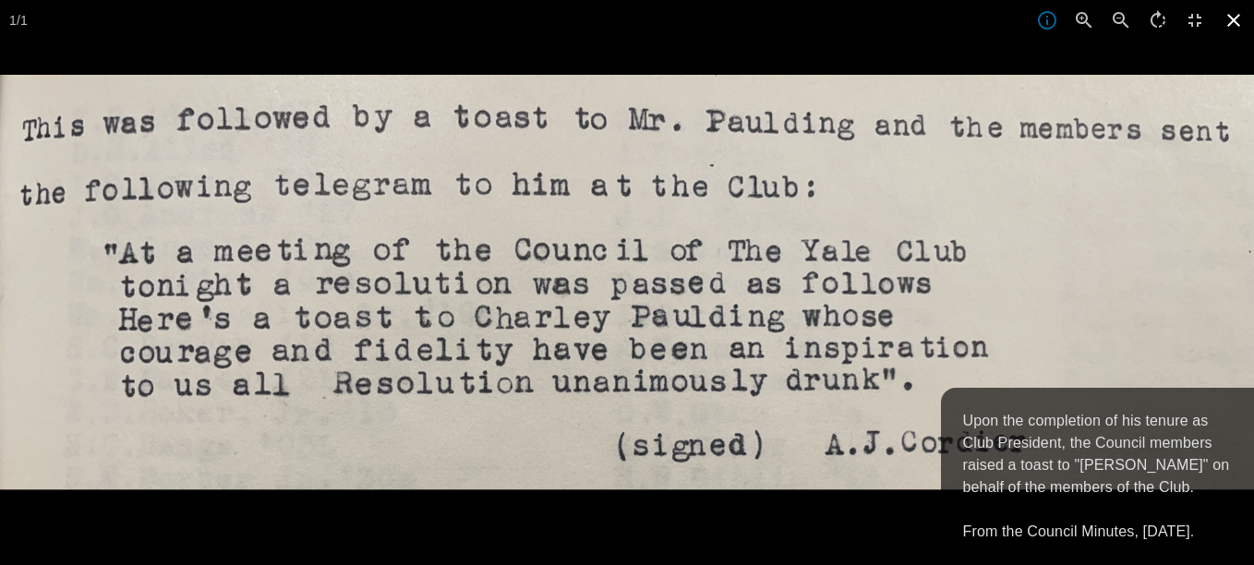
click at [1226, 10] on icon at bounding box center [1233, 20] width 41 height 41
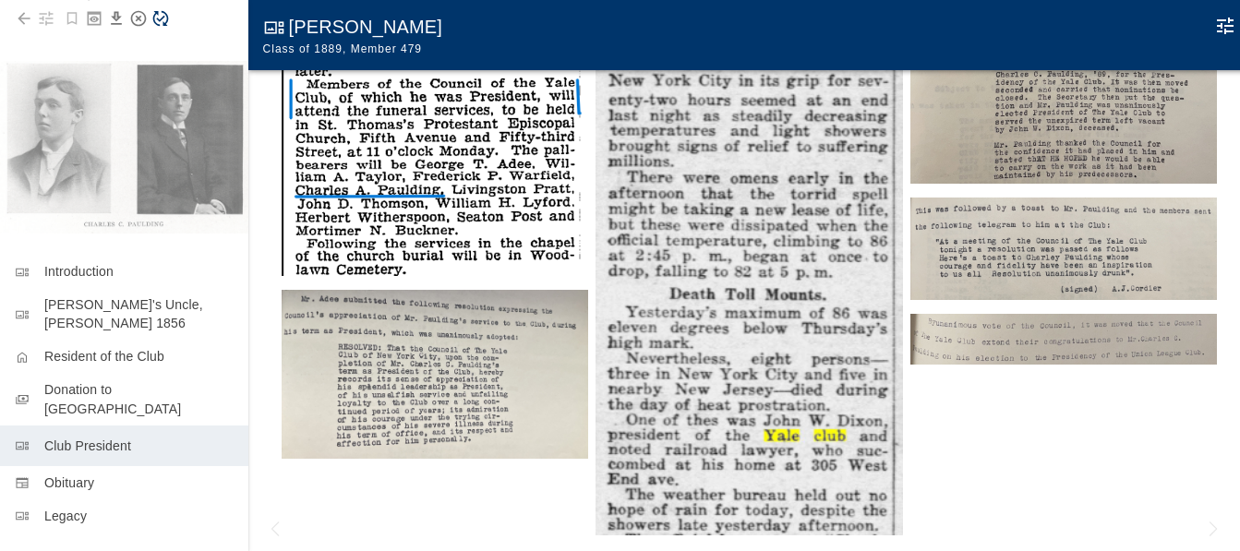
click at [1074, 320] on img at bounding box center [1063, 339] width 307 height 51
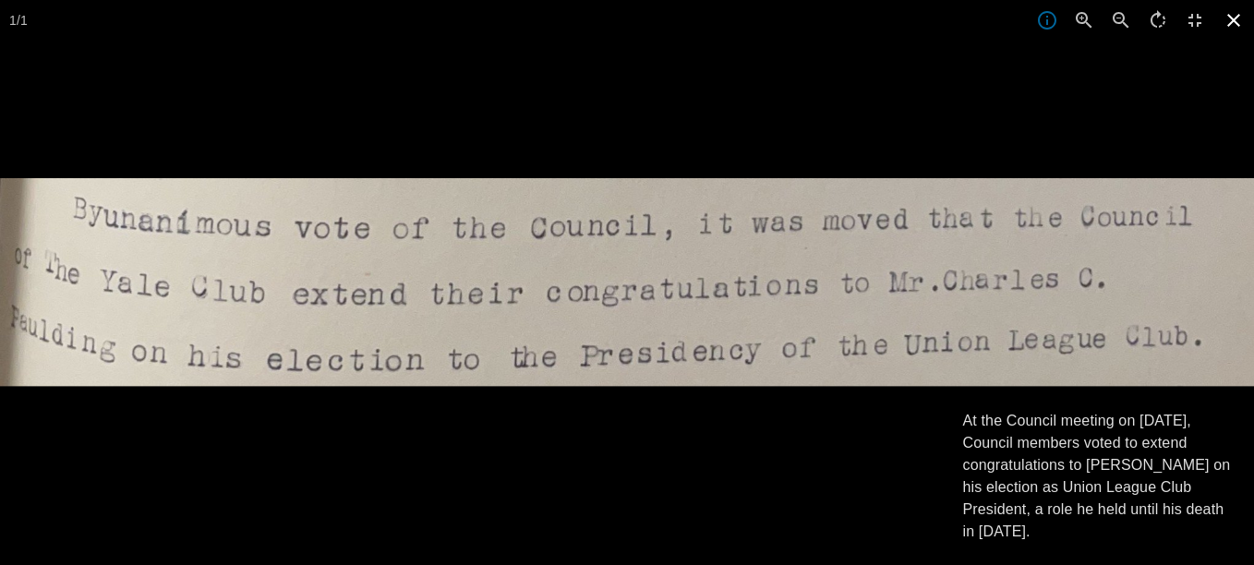
click at [1235, 20] on icon at bounding box center [1233, 20] width 41 height 41
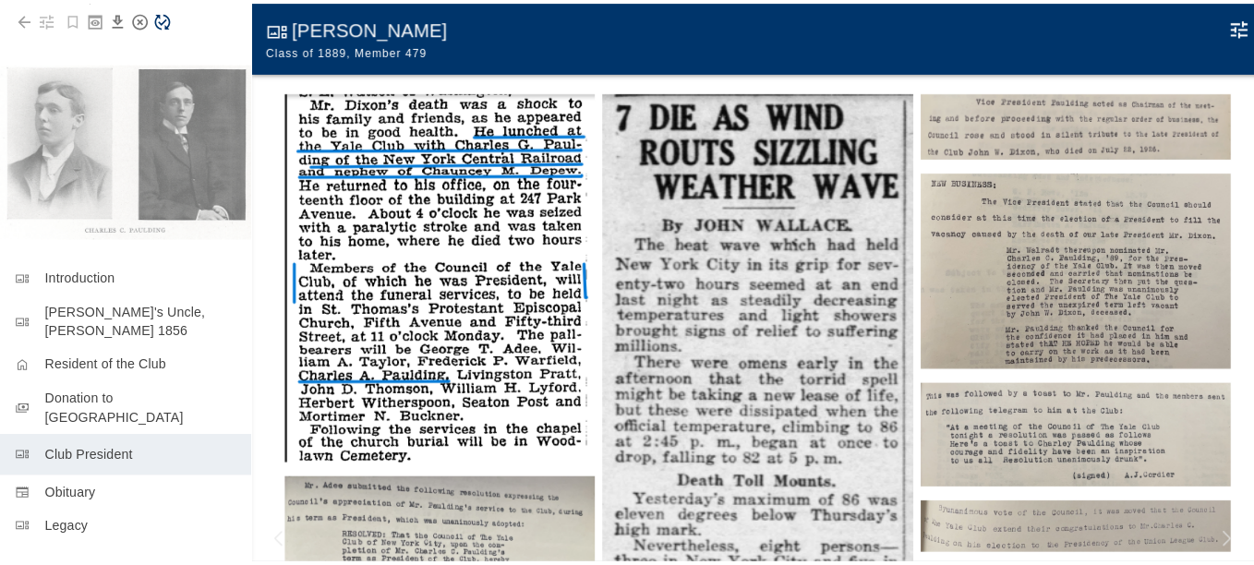
scroll to position [139, 0]
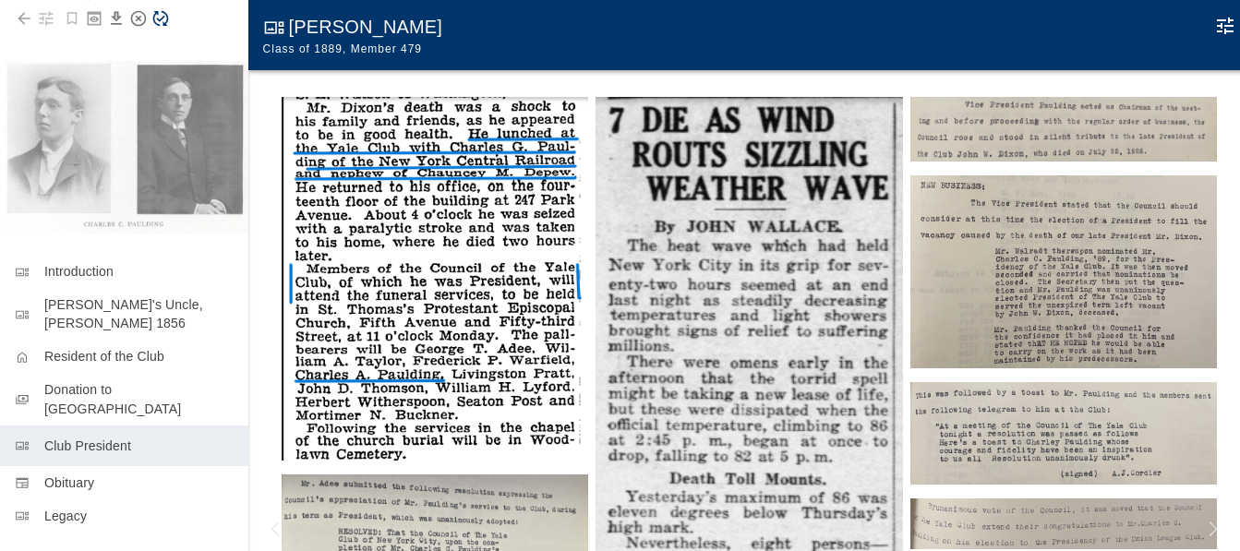
click at [1052, 224] on img at bounding box center [1063, 272] width 307 height 194
